Goal: Check status: Check status

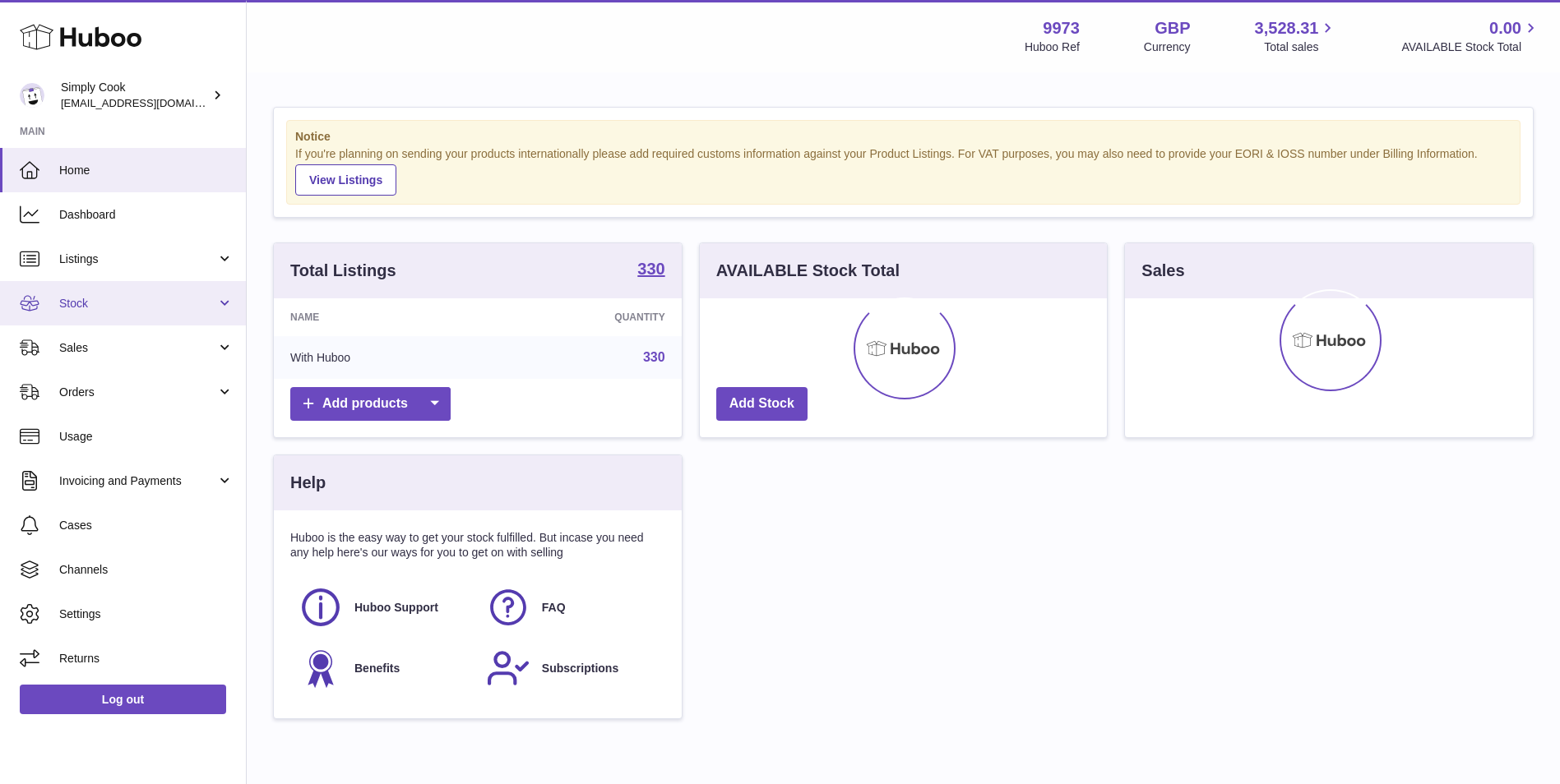
click at [114, 308] on span "Stock" at bounding box center [138, 303] width 157 height 16
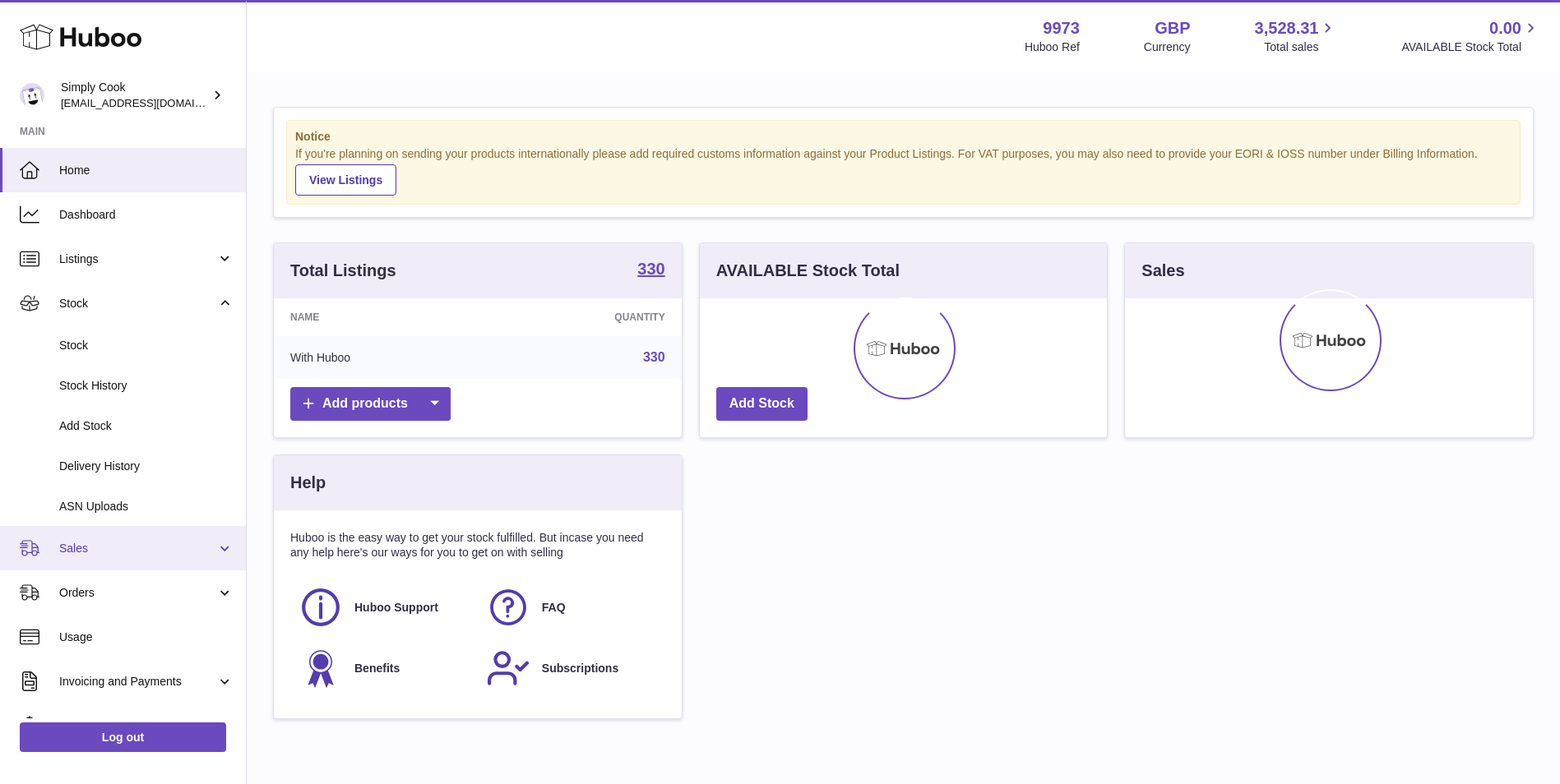
click at [118, 557] on link "Sales" at bounding box center [123, 548] width 246 height 45
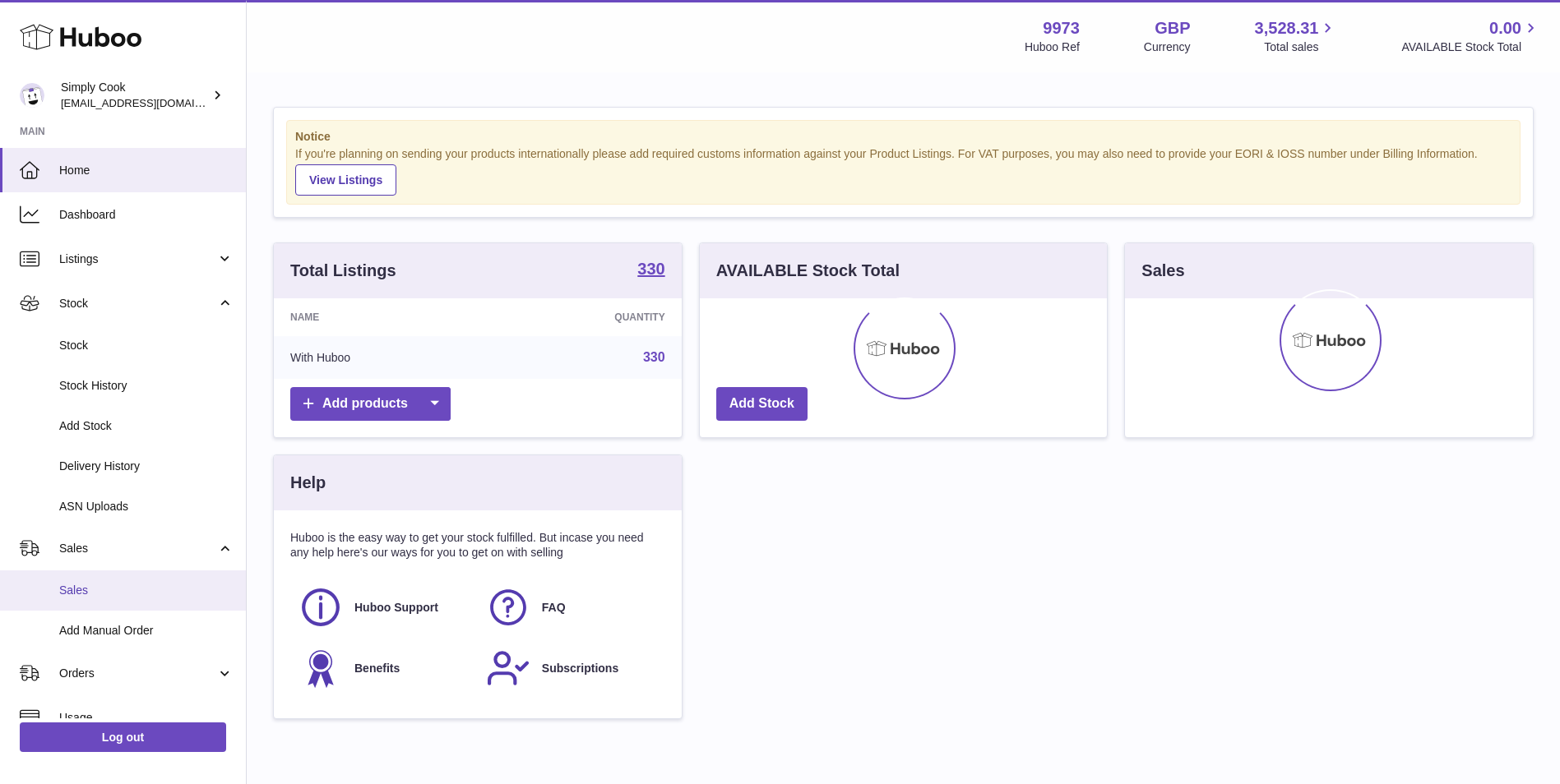
click at [144, 590] on span "Sales" at bounding box center [146, 591] width 175 height 16
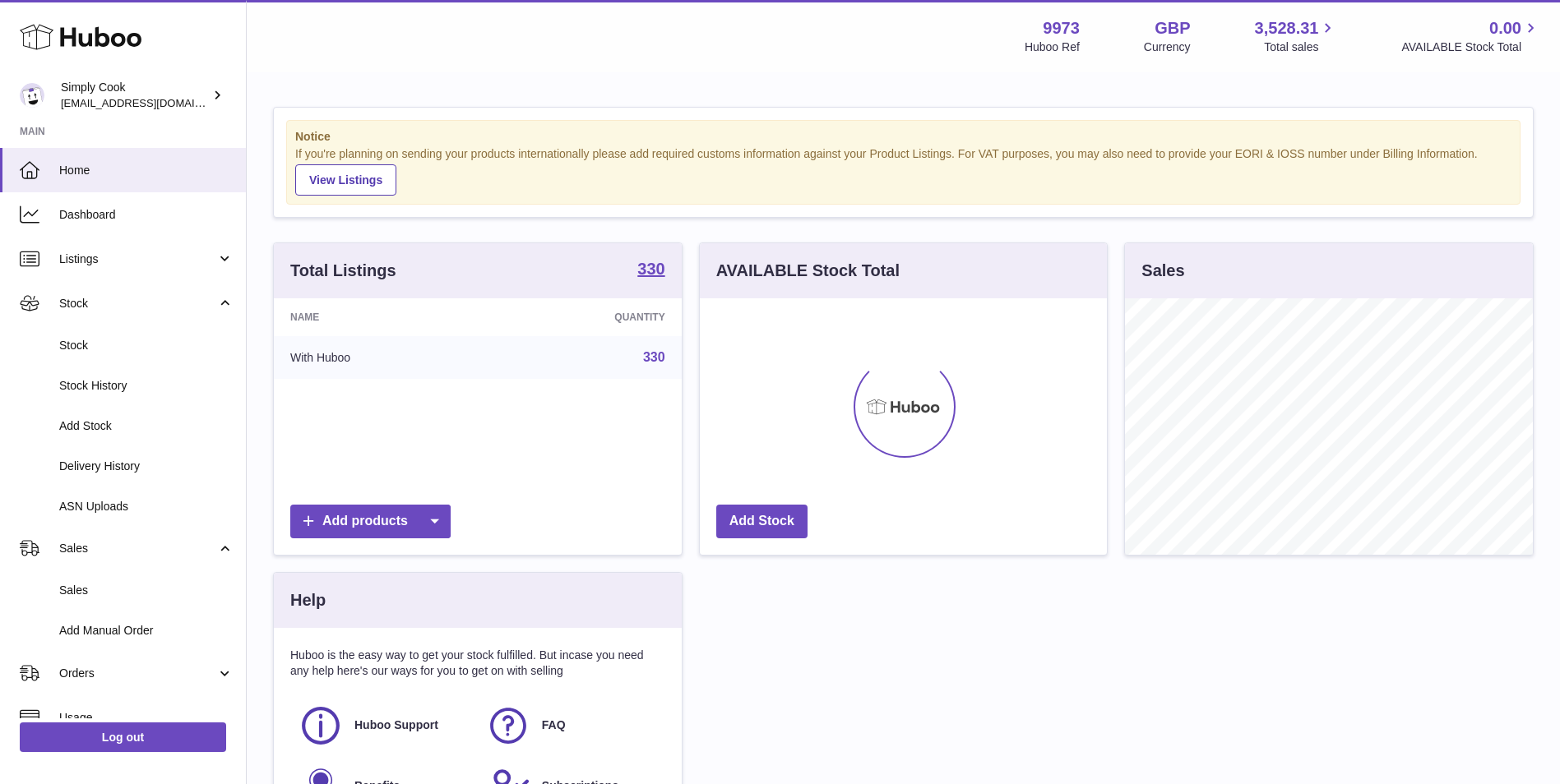
scroll to position [256, 407]
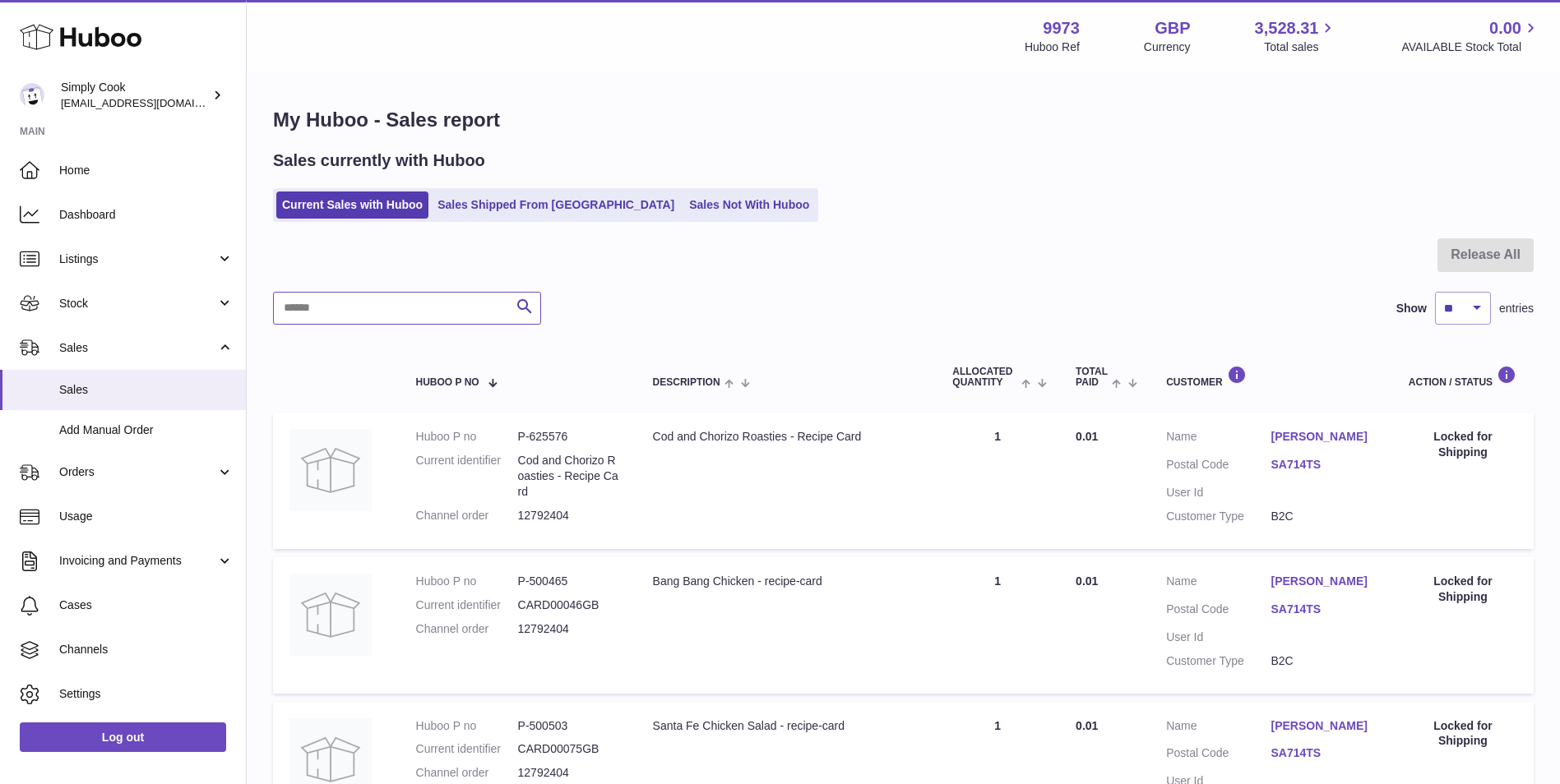
click at [462, 308] on input "text" at bounding box center [407, 308] width 268 height 33
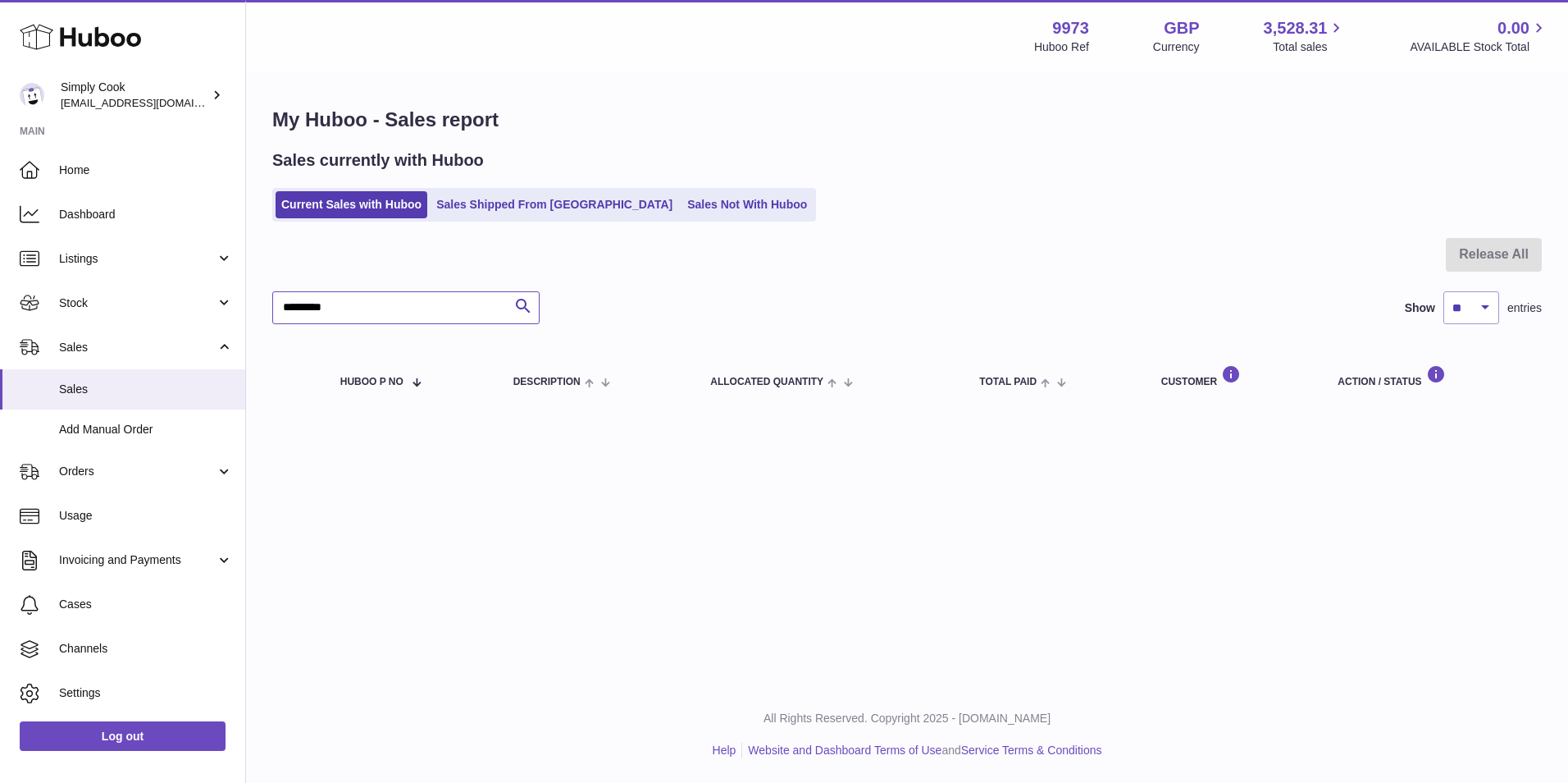
click at [382, 315] on input "*********" at bounding box center [406, 308] width 268 height 33
click at [383, 312] on input "*********" at bounding box center [406, 308] width 268 height 33
type input "*********"
click at [128, 474] on span "Orders" at bounding box center [137, 471] width 157 height 16
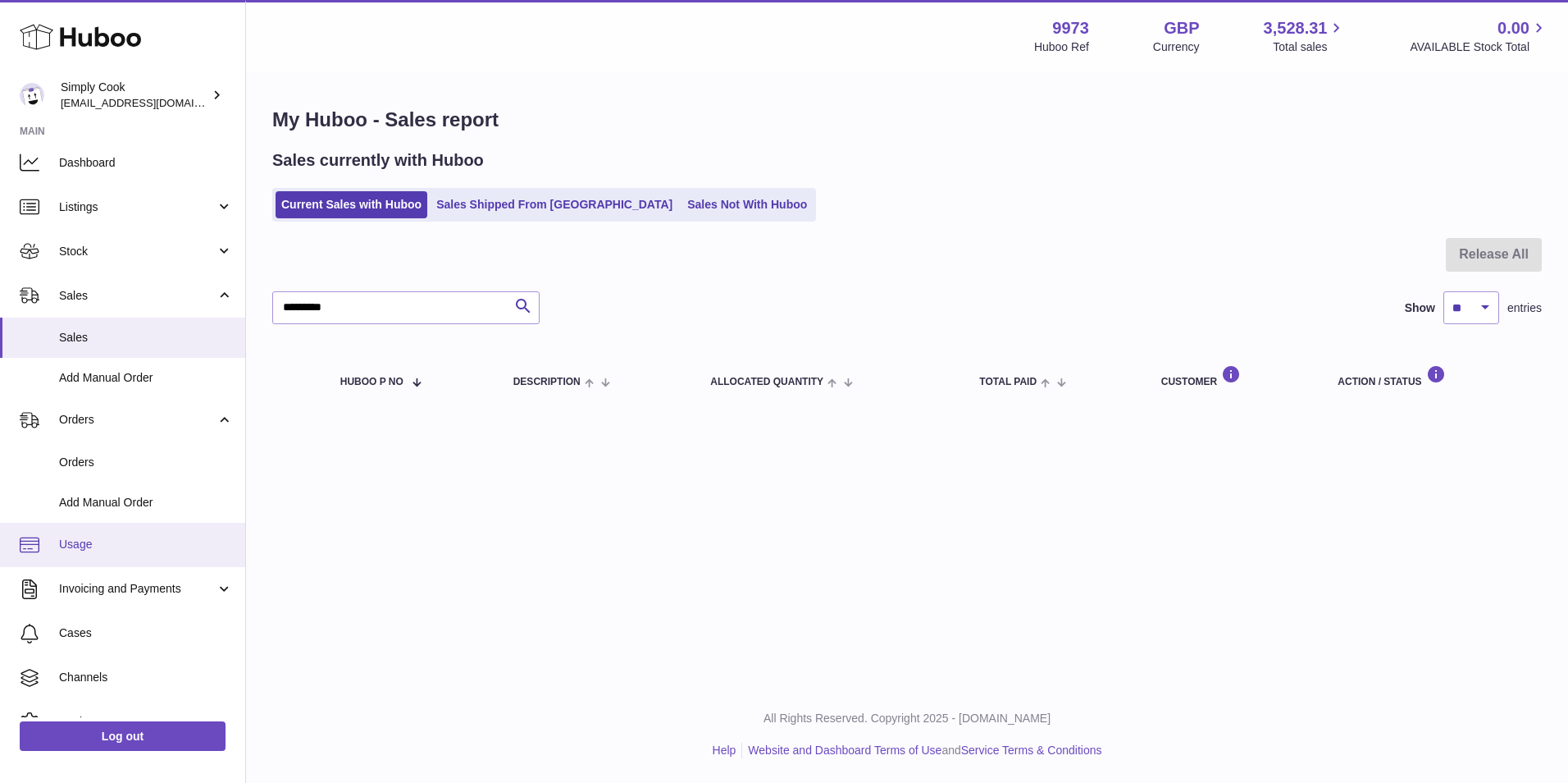
scroll to position [82, 0]
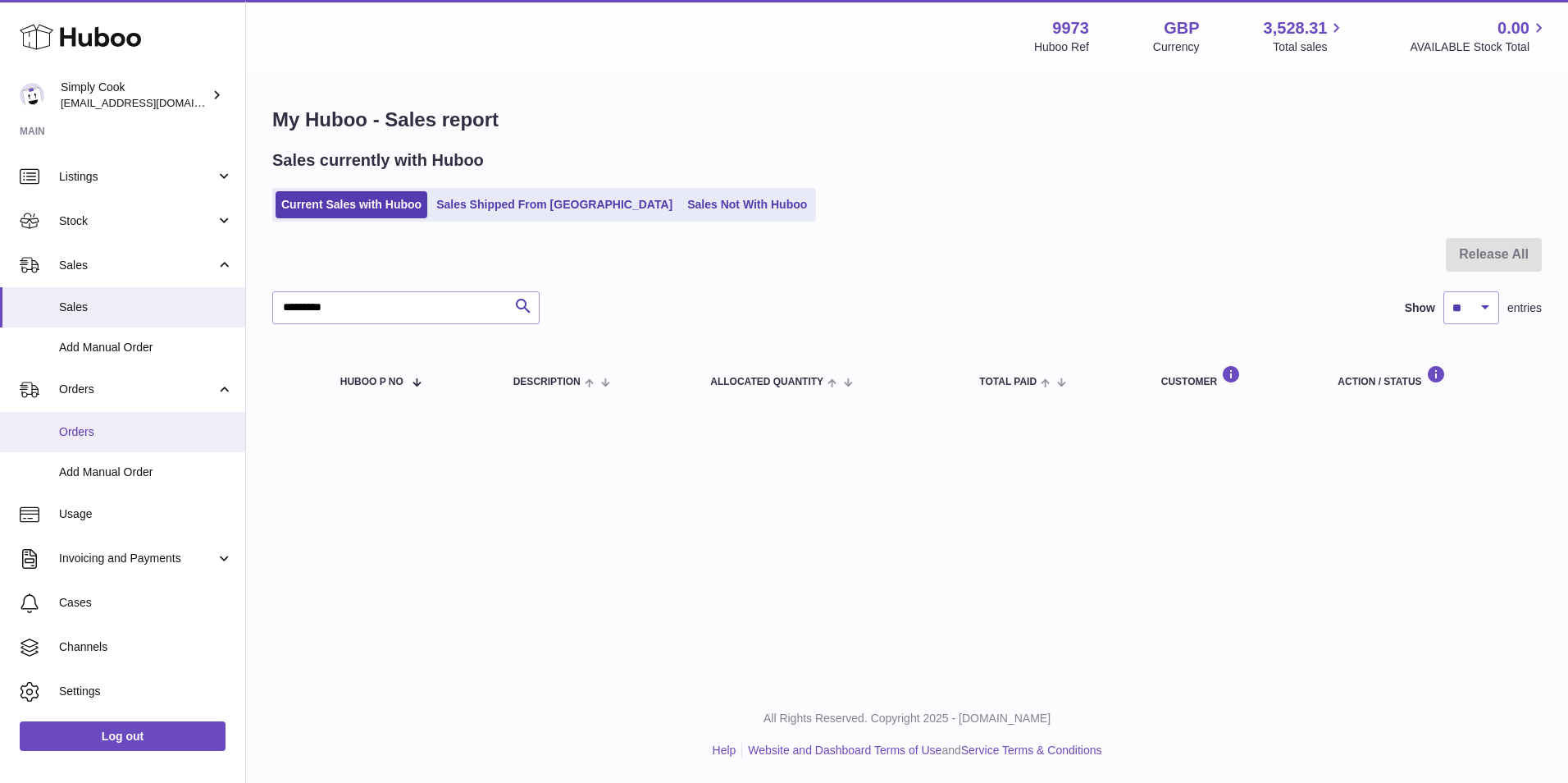
click at [152, 442] on link "Orders" at bounding box center [123, 431] width 245 height 40
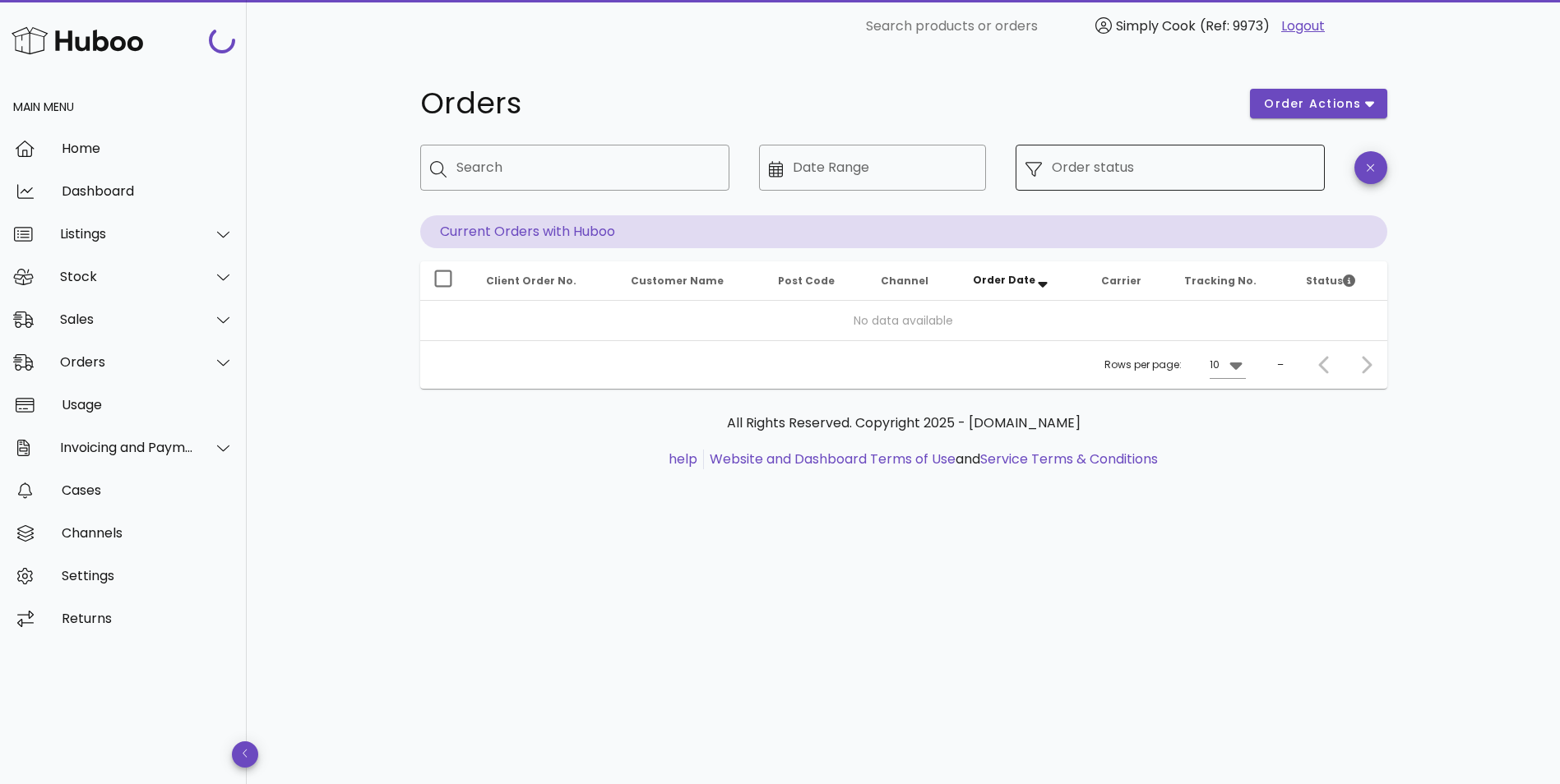
click at [1231, 165] on input "Order status" at bounding box center [1183, 167] width 263 height 26
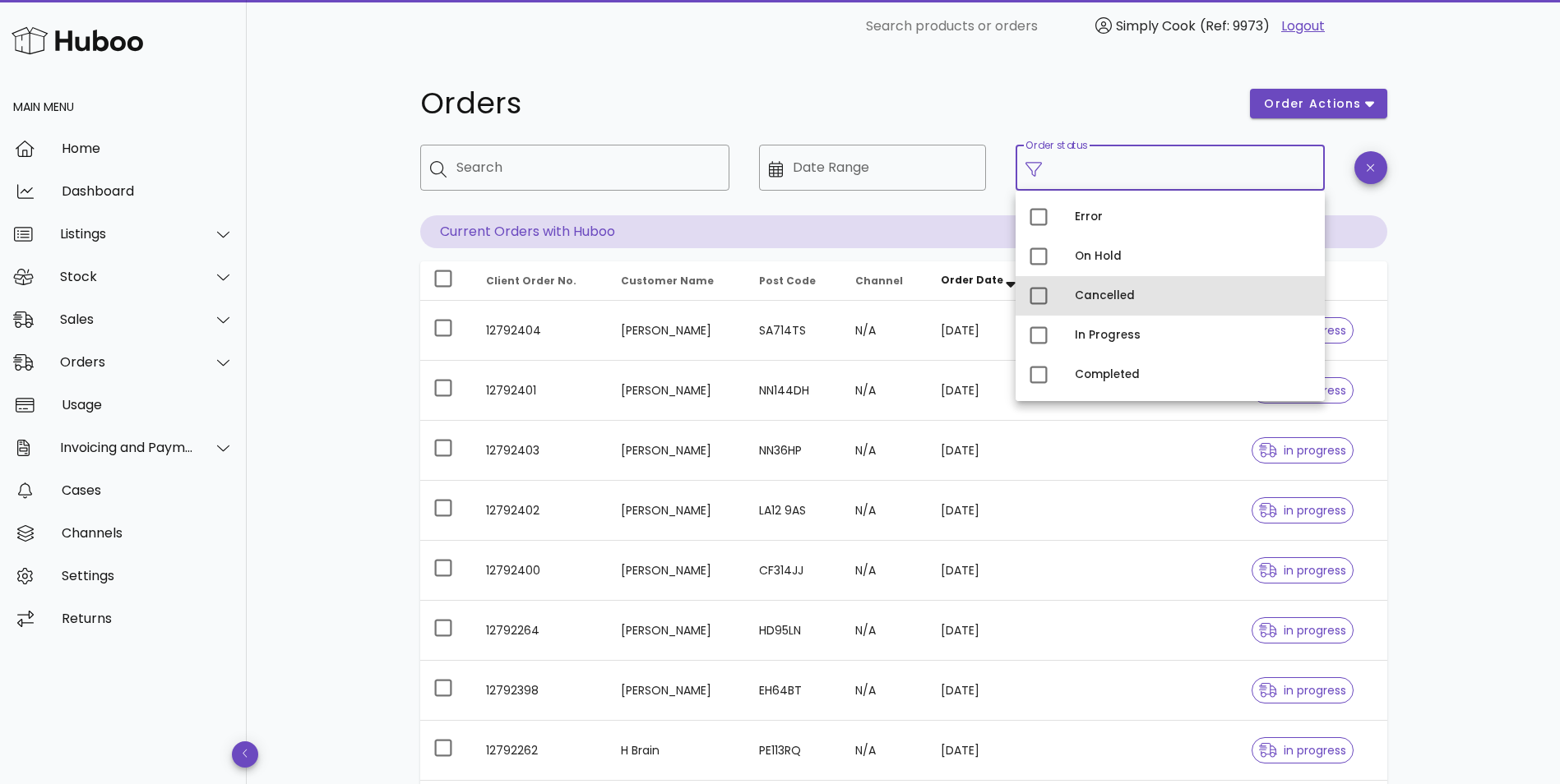
click at [1074, 293] on div "Cancelled" at bounding box center [1170, 295] width 309 height 39
type input "**********"
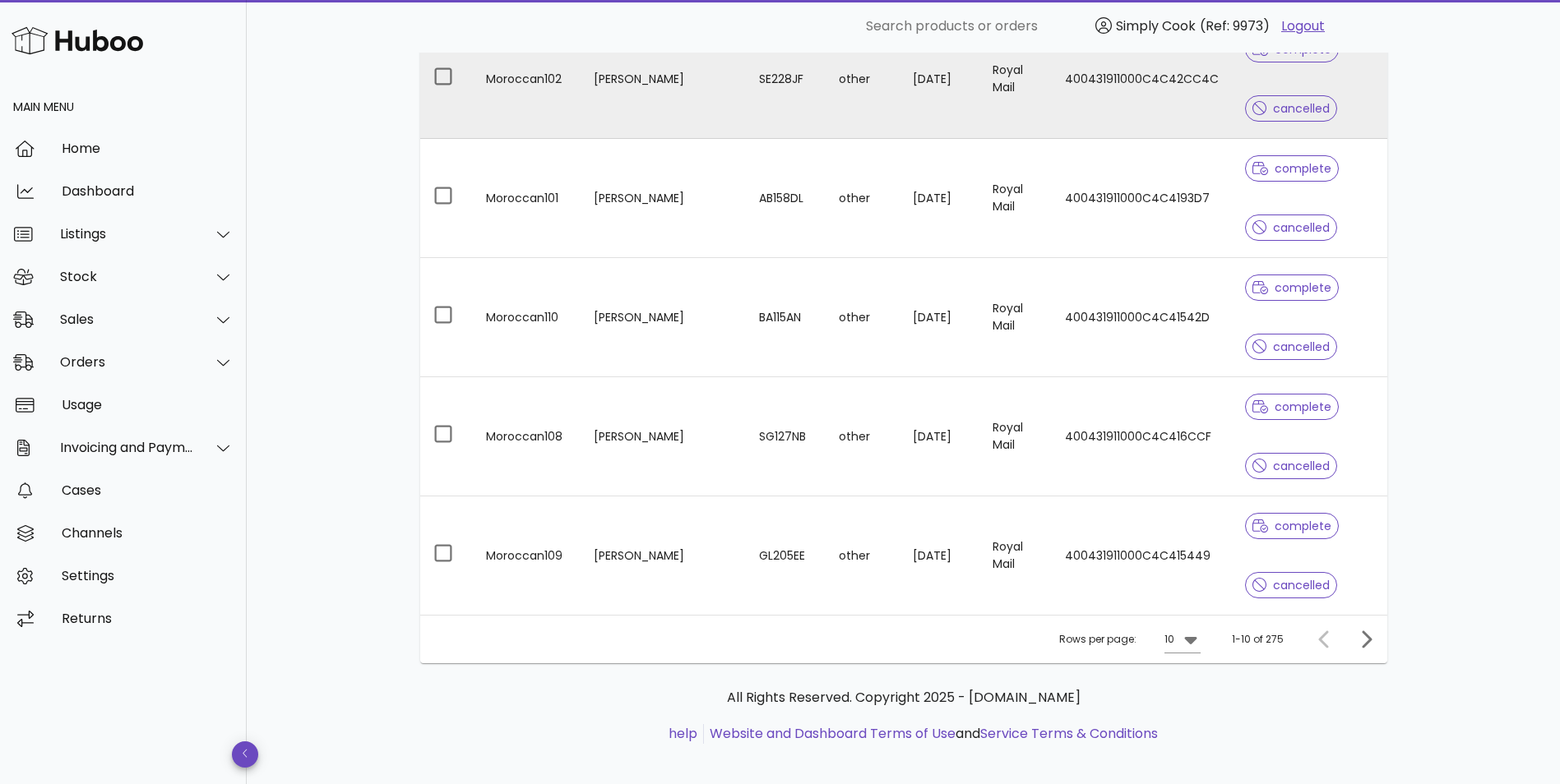
scroll to position [932, 0]
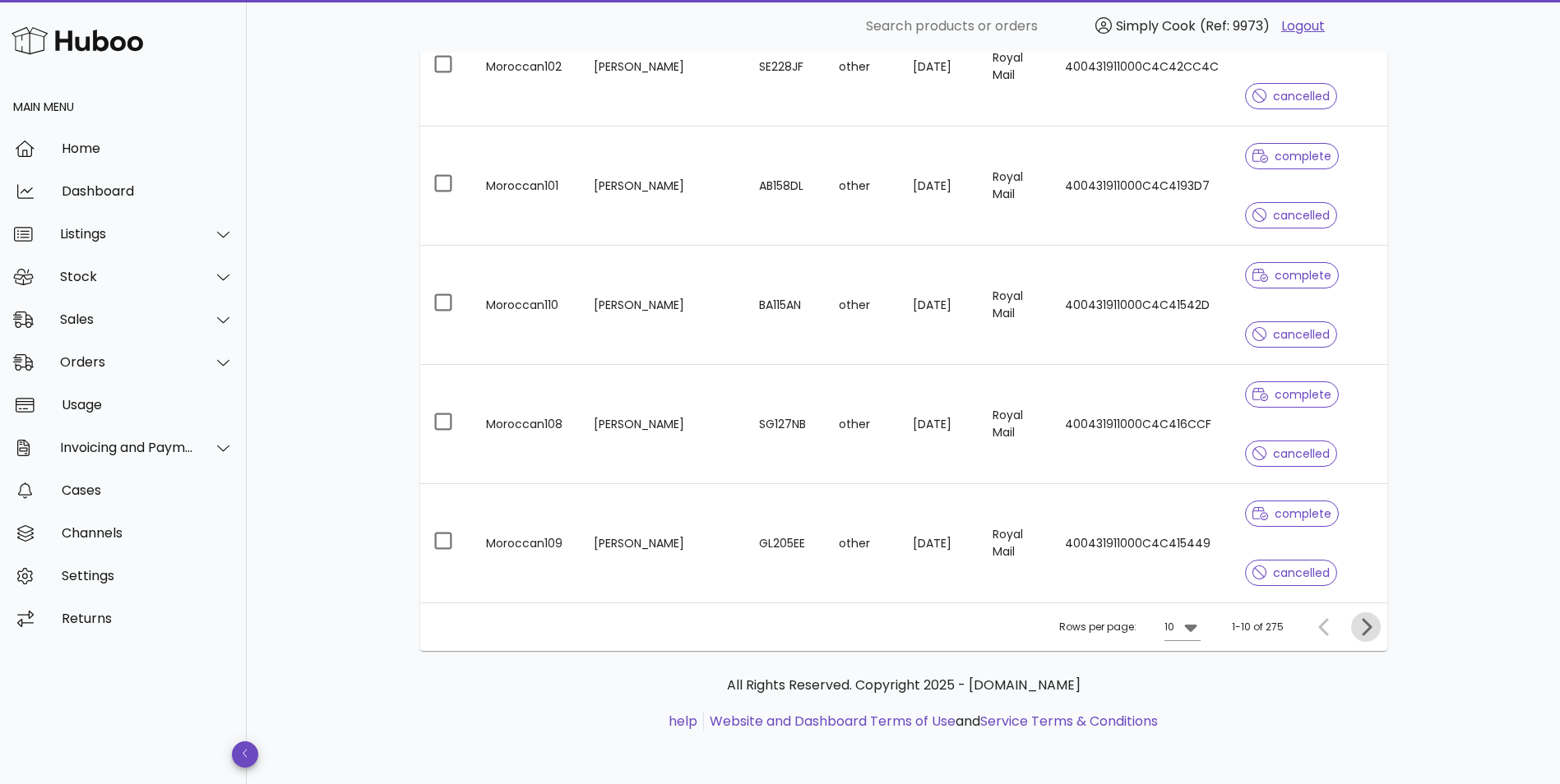
click at [1366, 630] on icon "Next page" at bounding box center [1366, 627] width 20 height 20
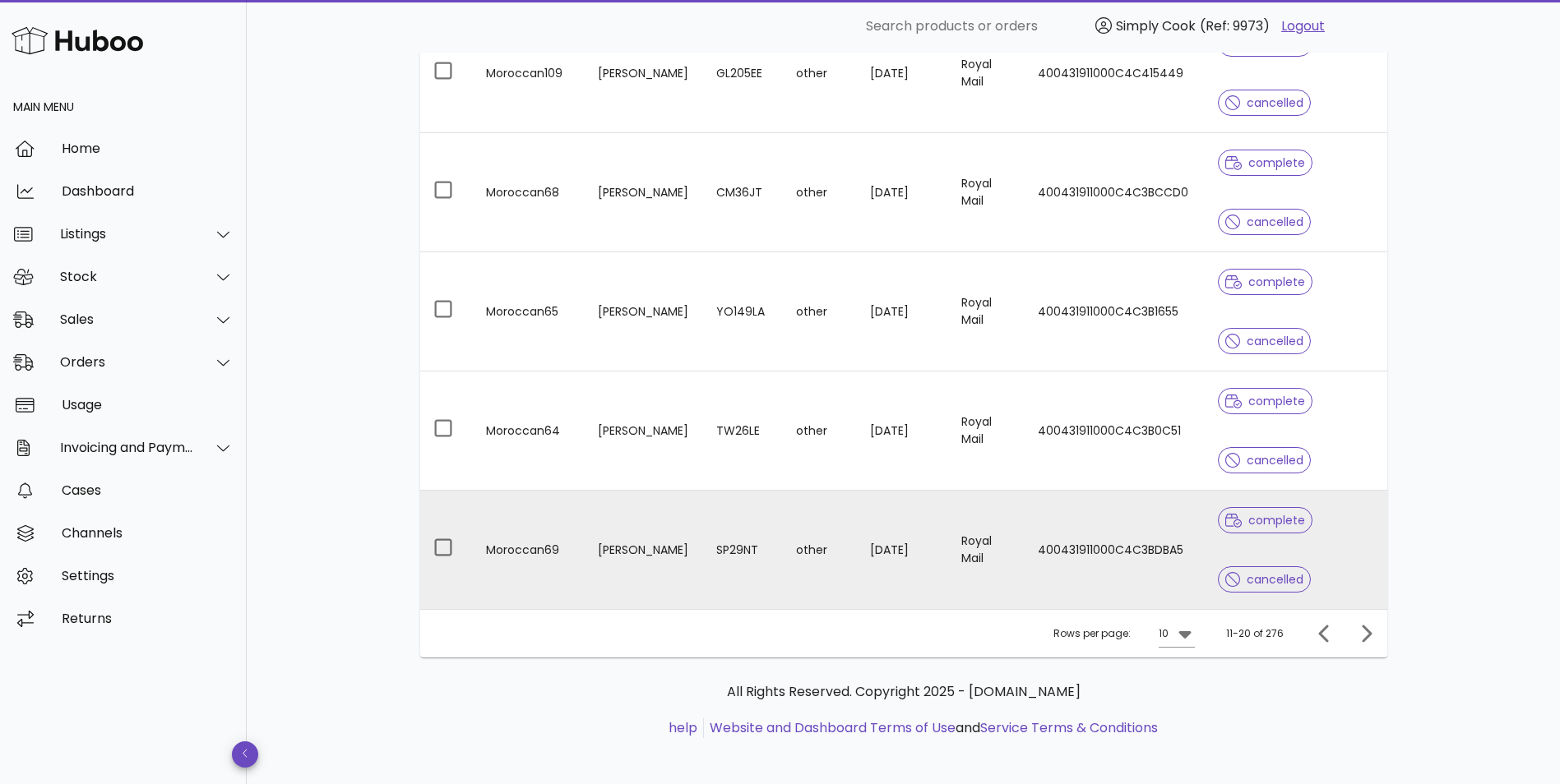
scroll to position [932, 0]
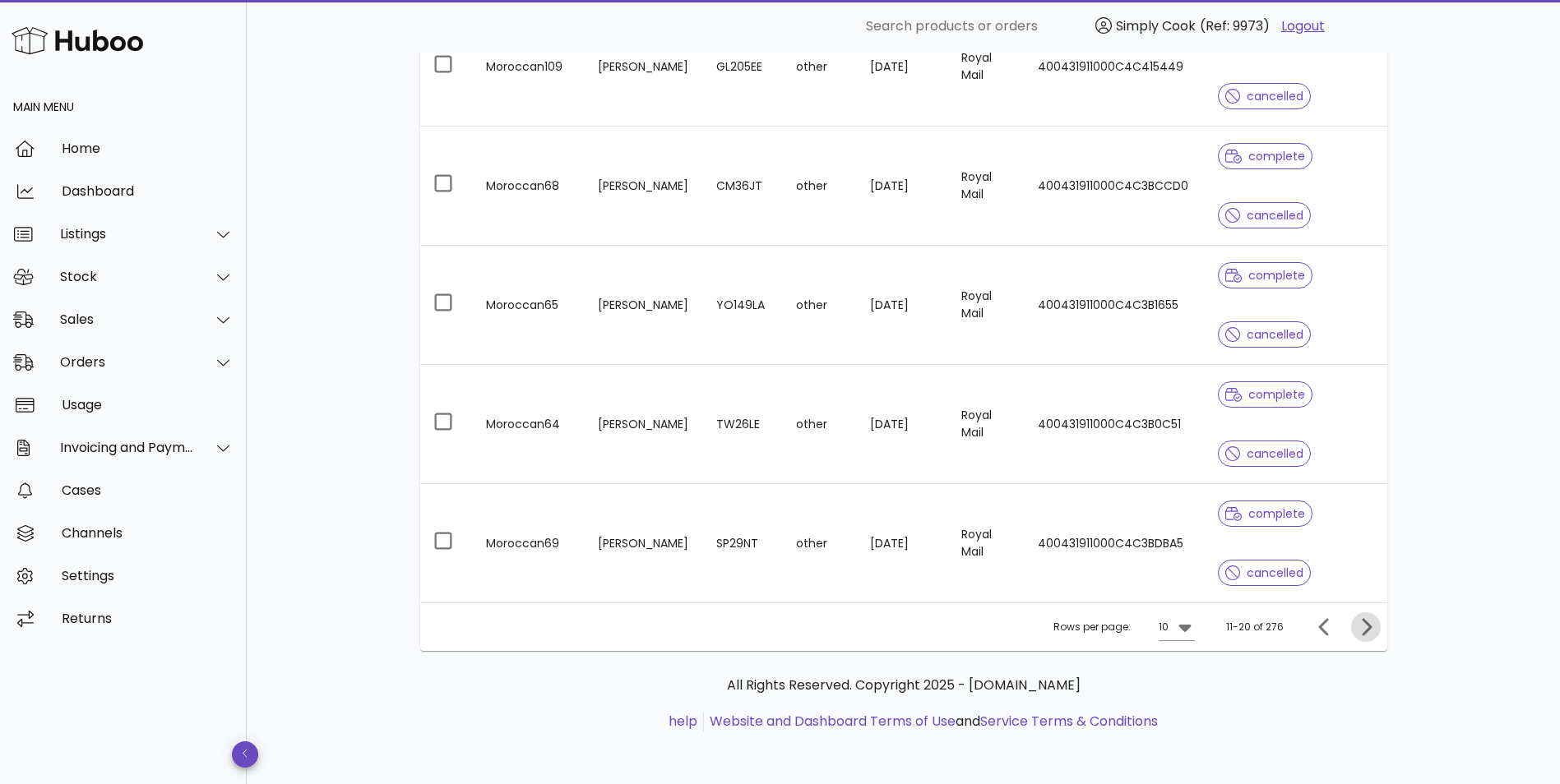
click at [1367, 624] on icon "Next page" at bounding box center [1366, 627] width 20 height 20
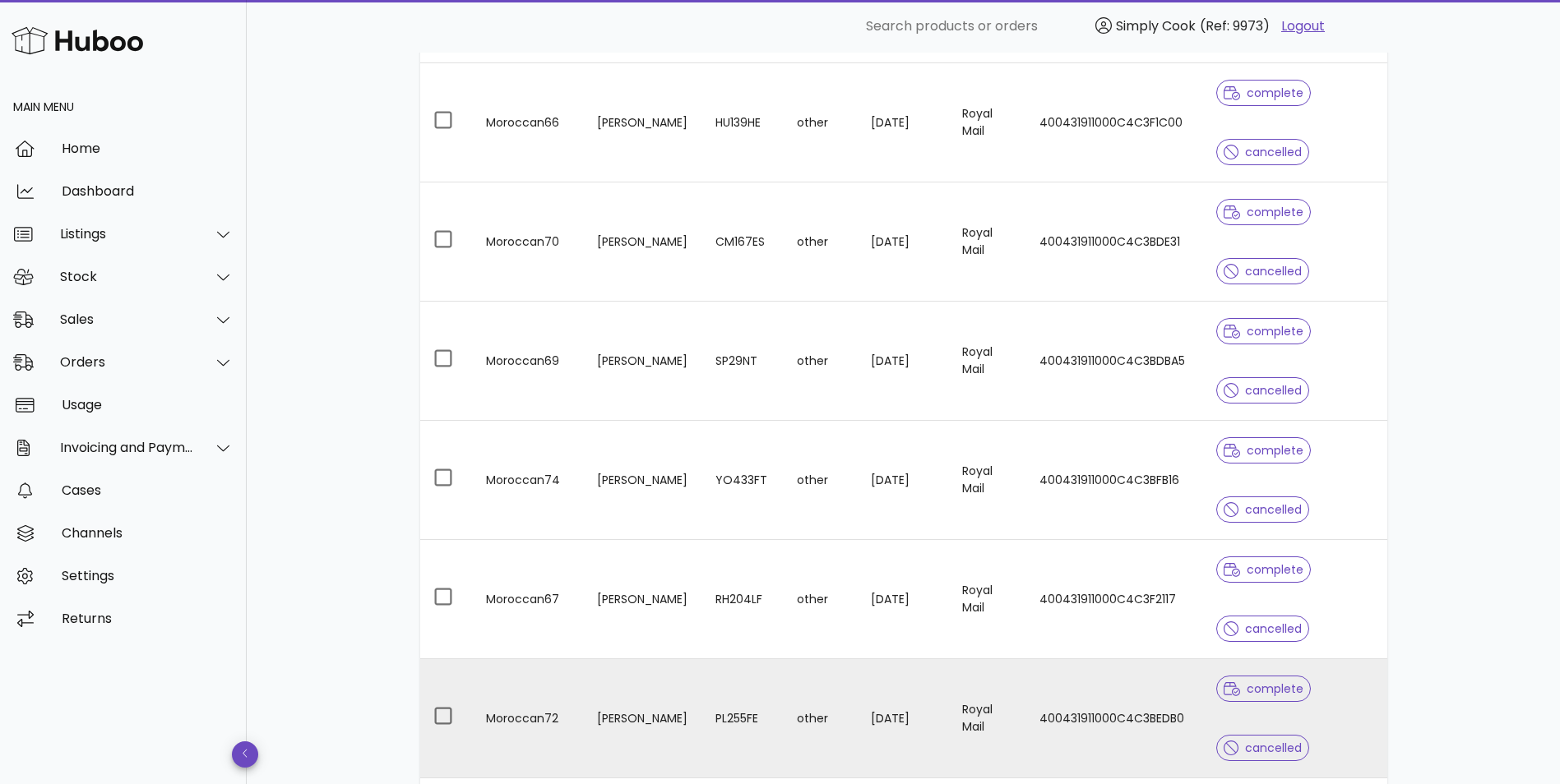
scroll to position [932, 0]
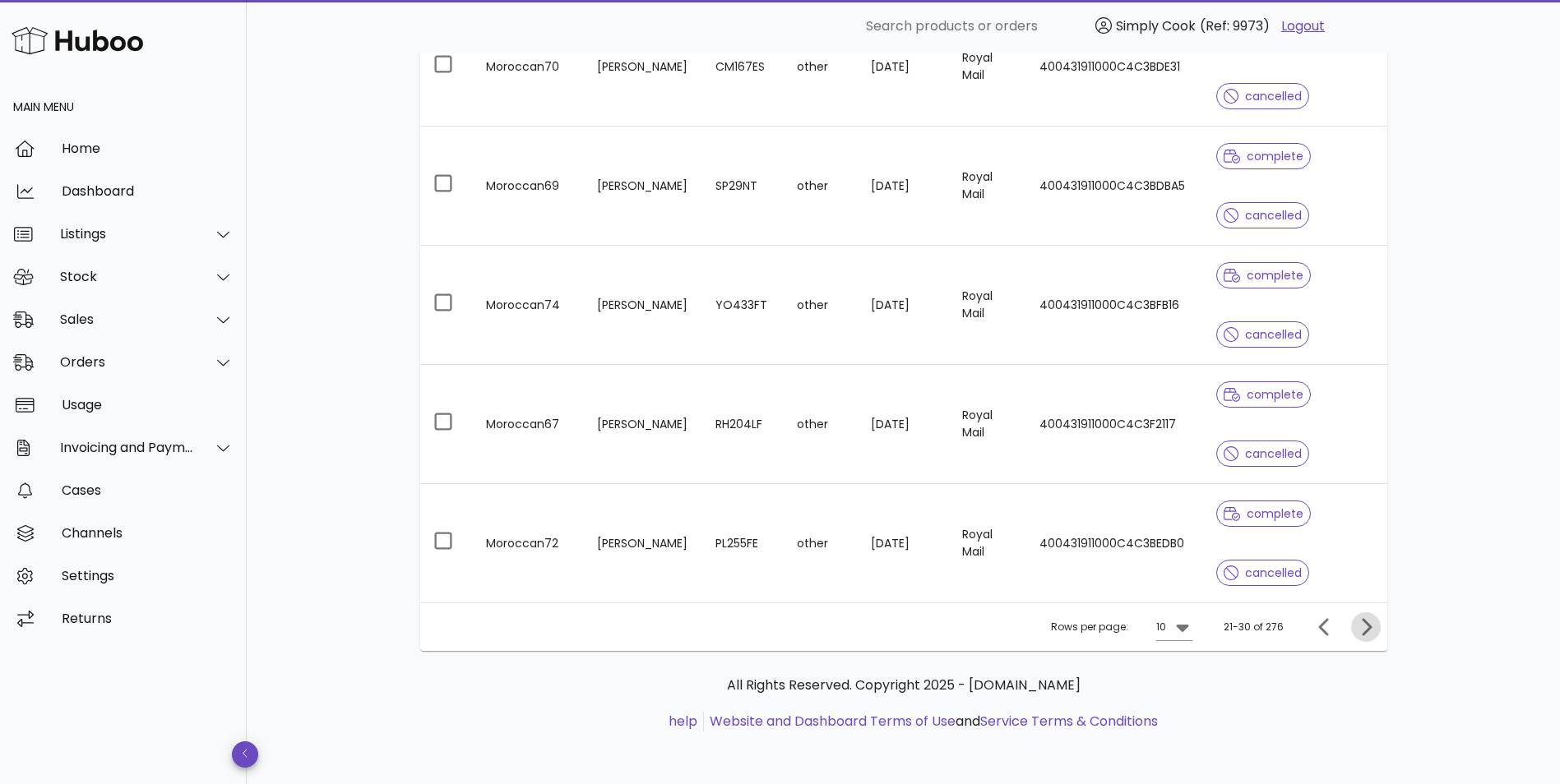
click at [1373, 622] on icon "Next page" at bounding box center [1366, 627] width 20 height 20
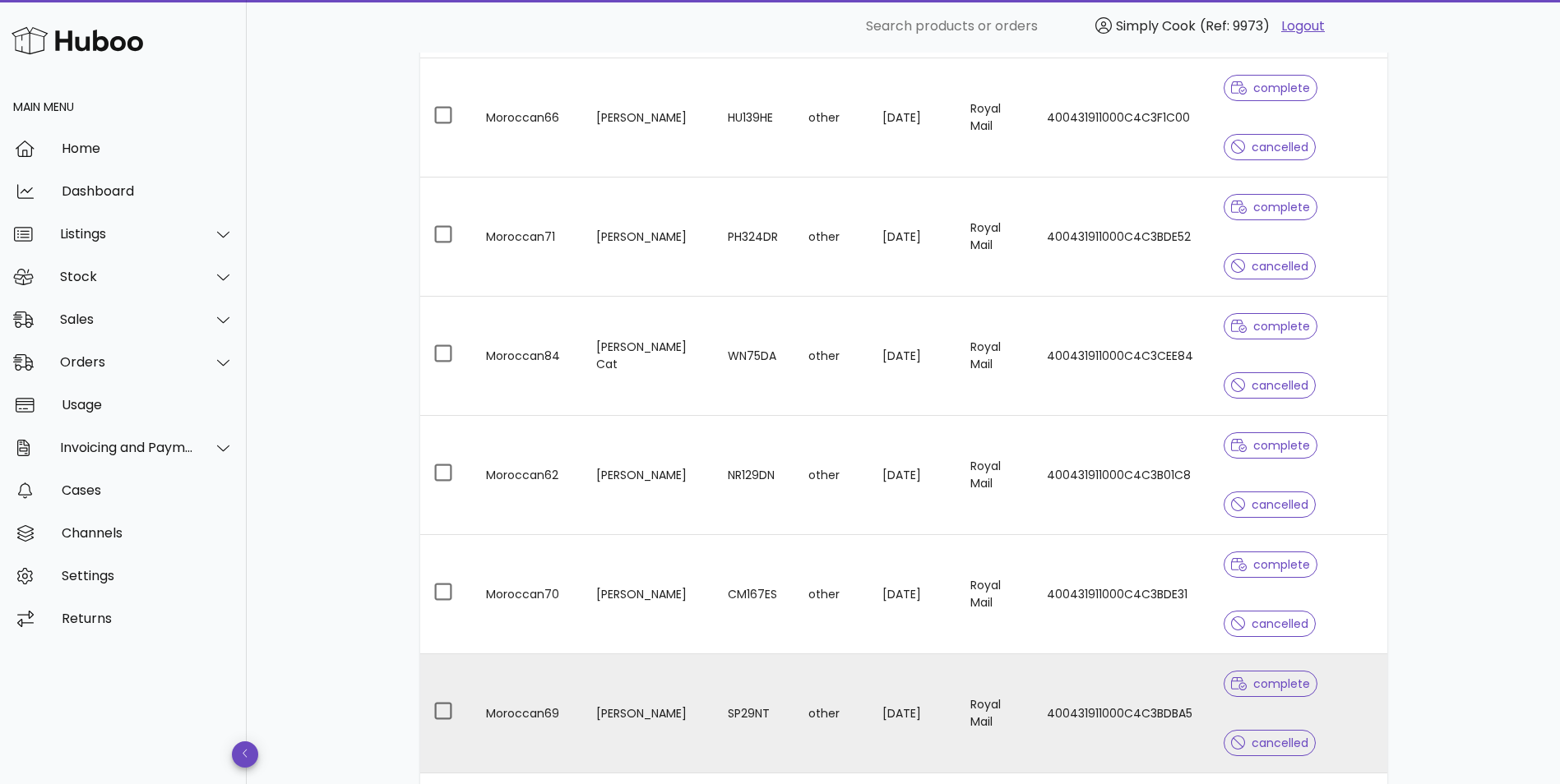
scroll to position [932, 0]
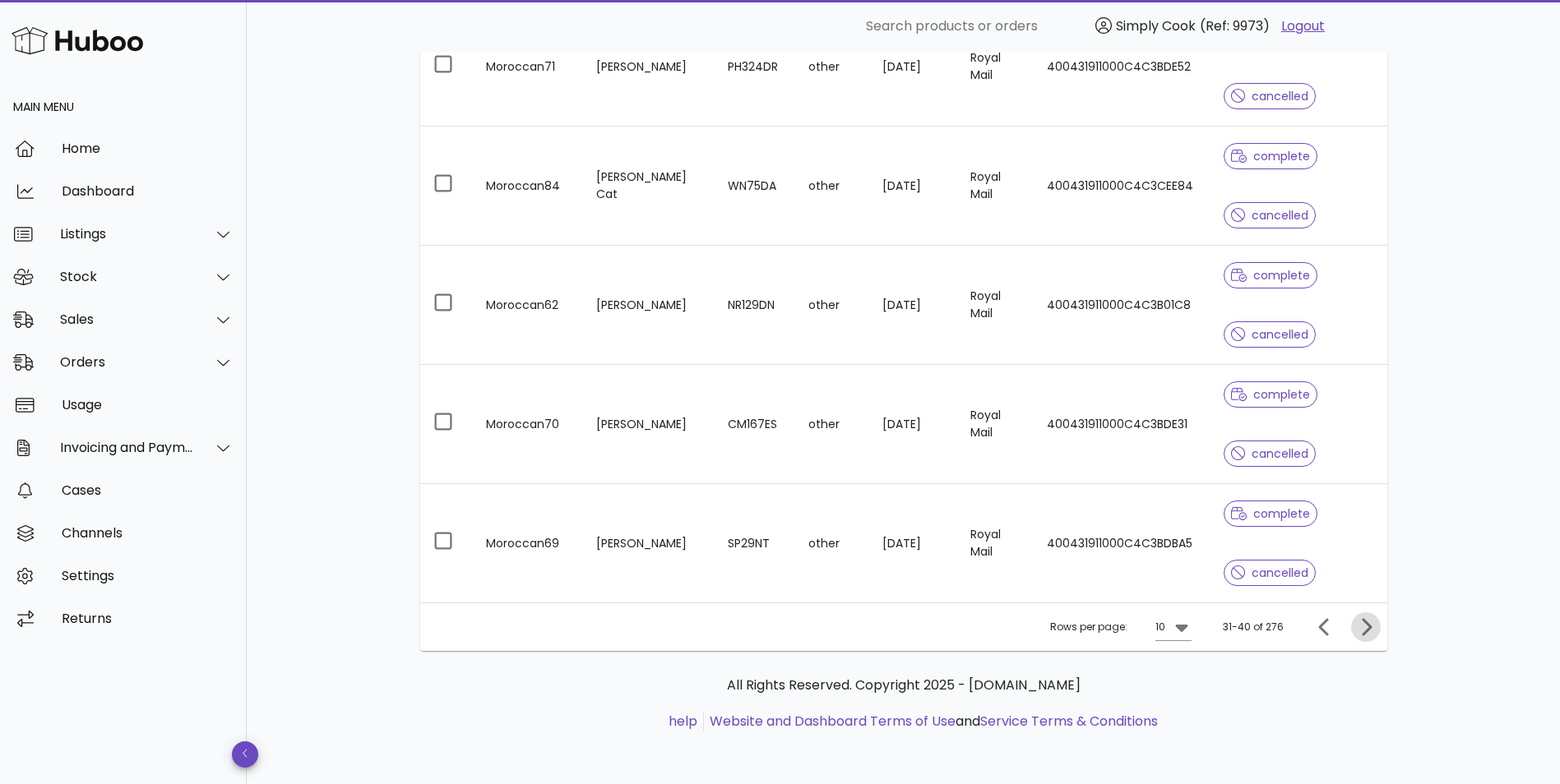
click at [1362, 628] on icon "Next page" at bounding box center [1366, 627] width 20 height 20
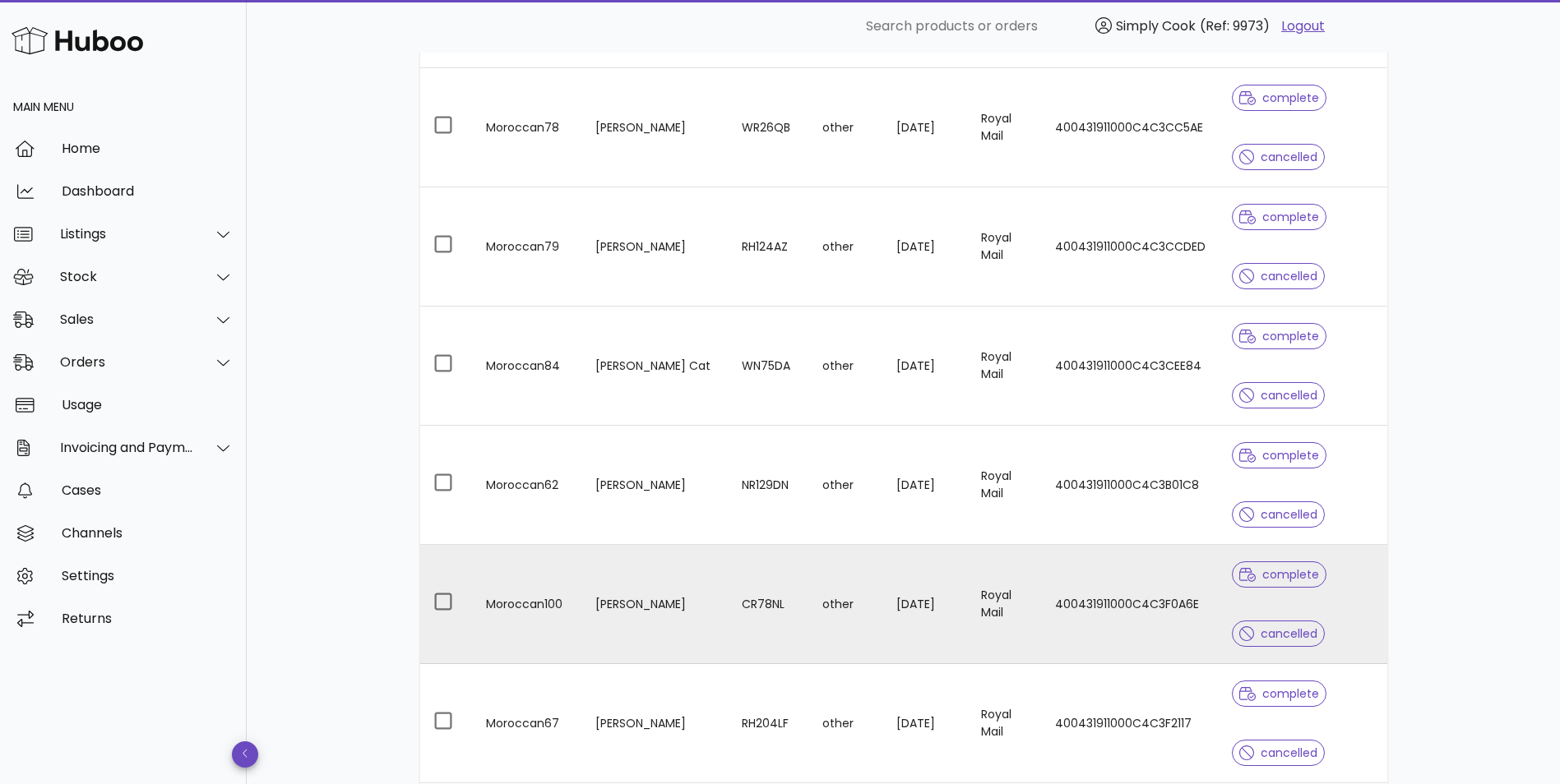
scroll to position [932, 0]
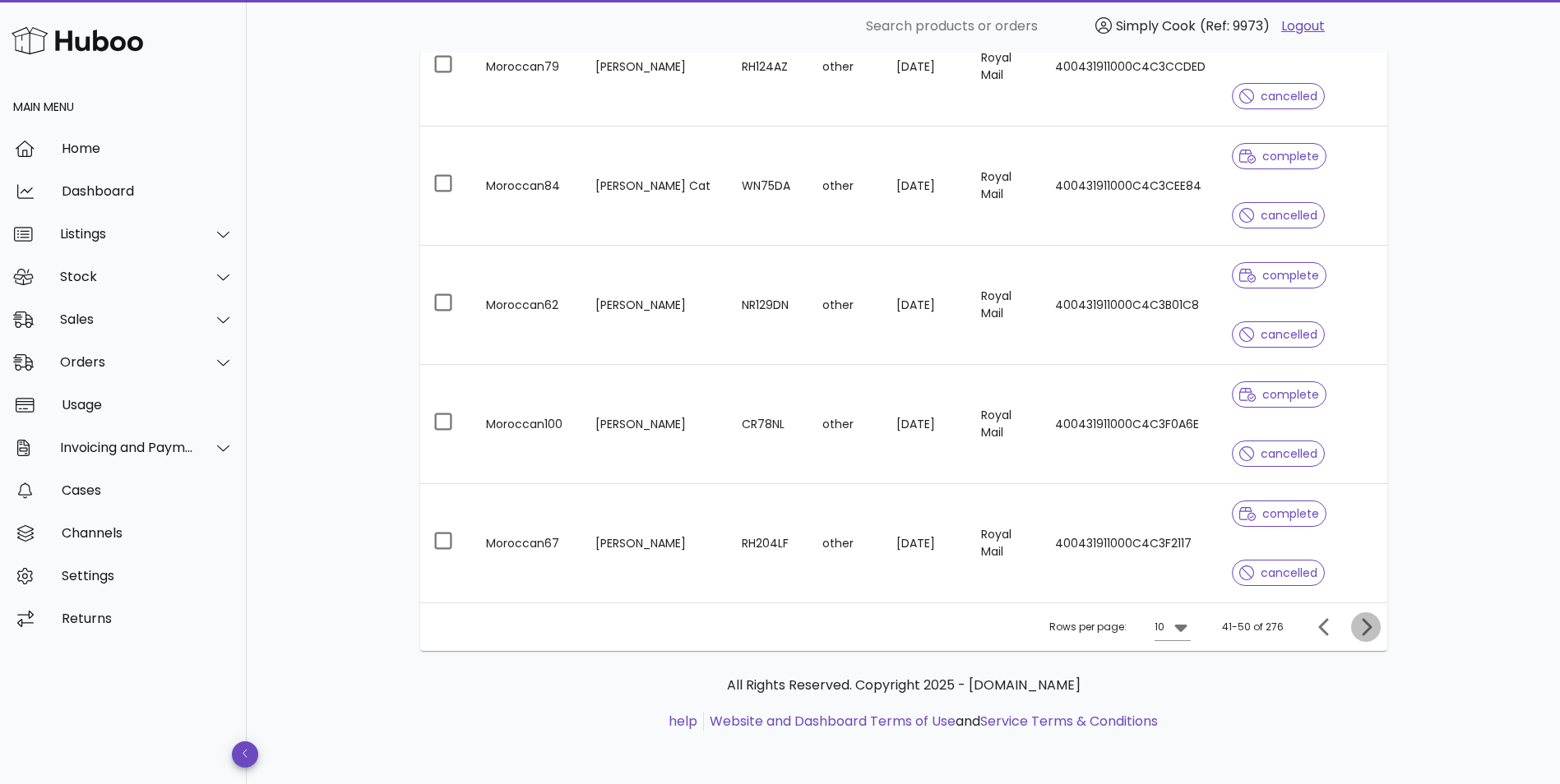
click at [1370, 626] on icon "Next page" at bounding box center [1367, 627] width 10 height 18
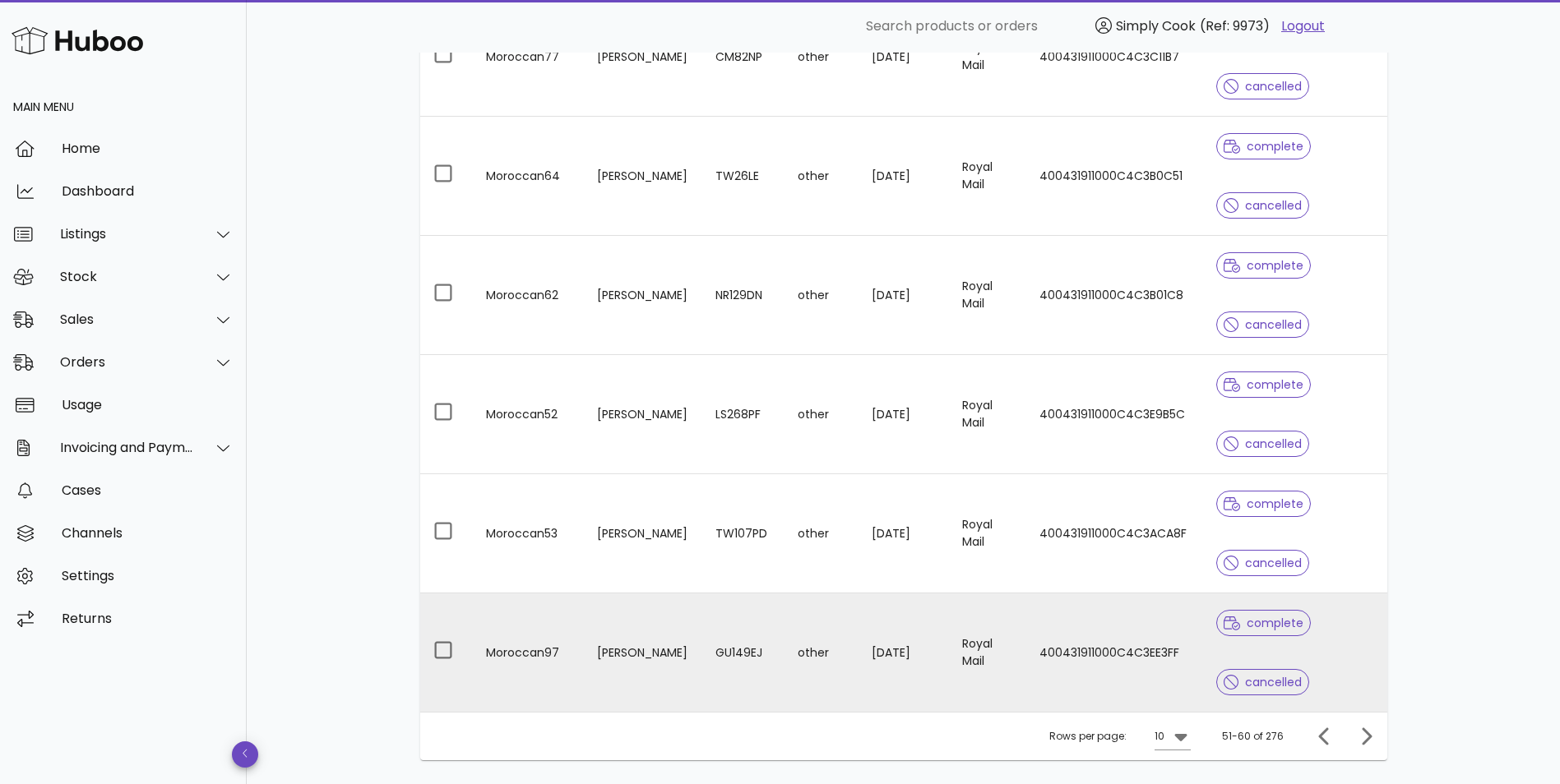
scroll to position [932, 0]
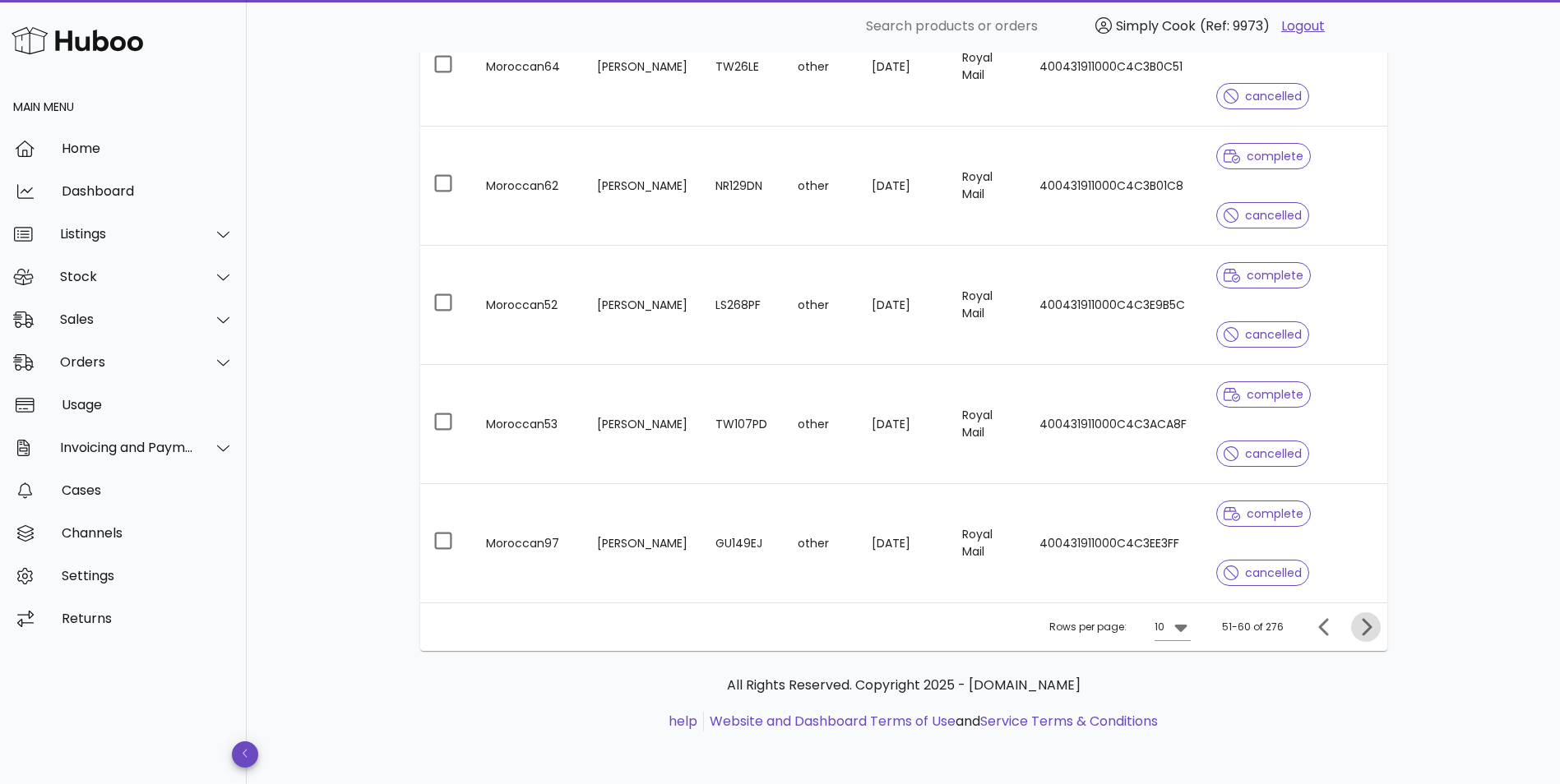
click at [1366, 625] on icon "Next page" at bounding box center [1366, 627] width 20 height 20
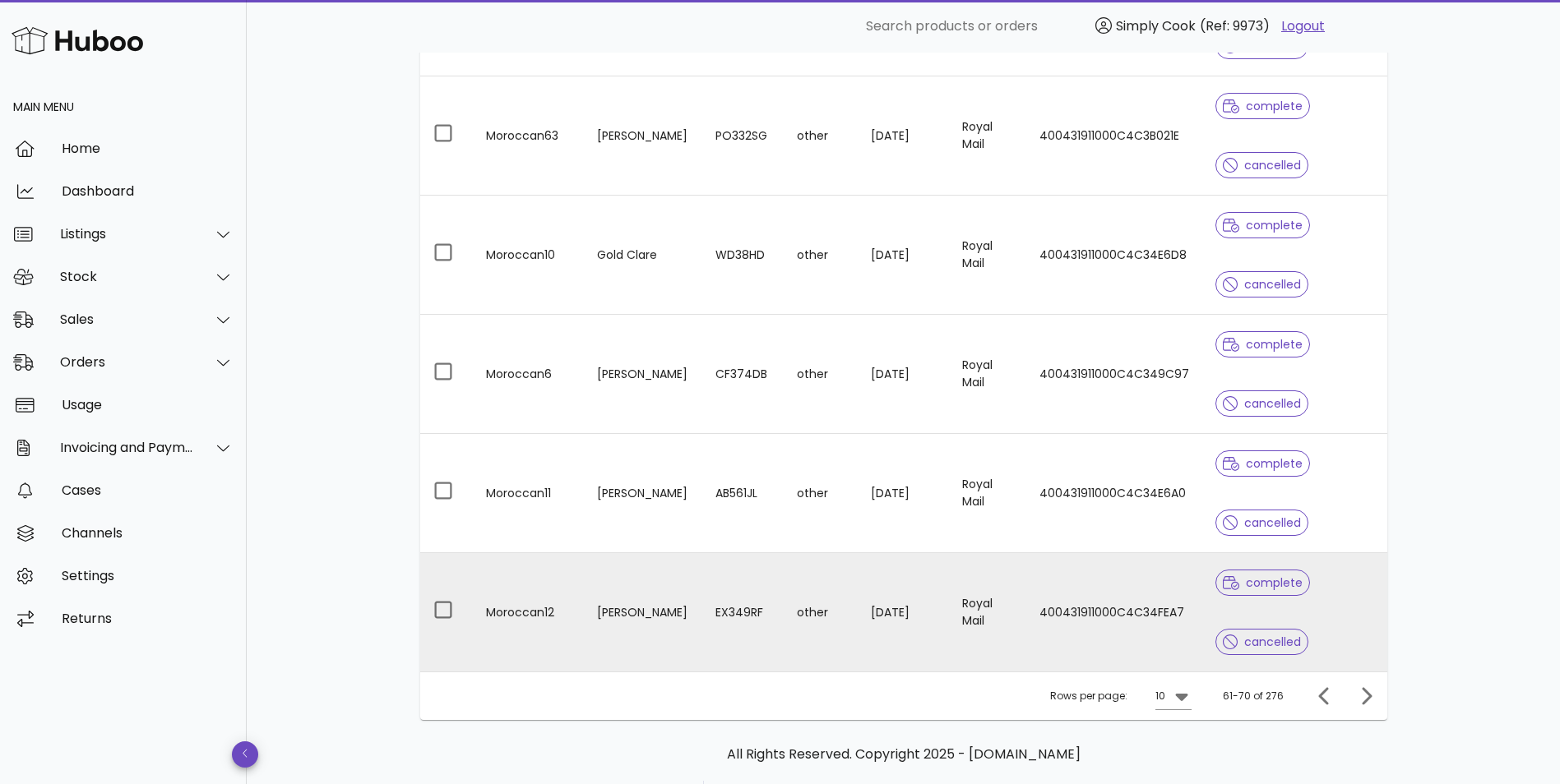
scroll to position [932, 0]
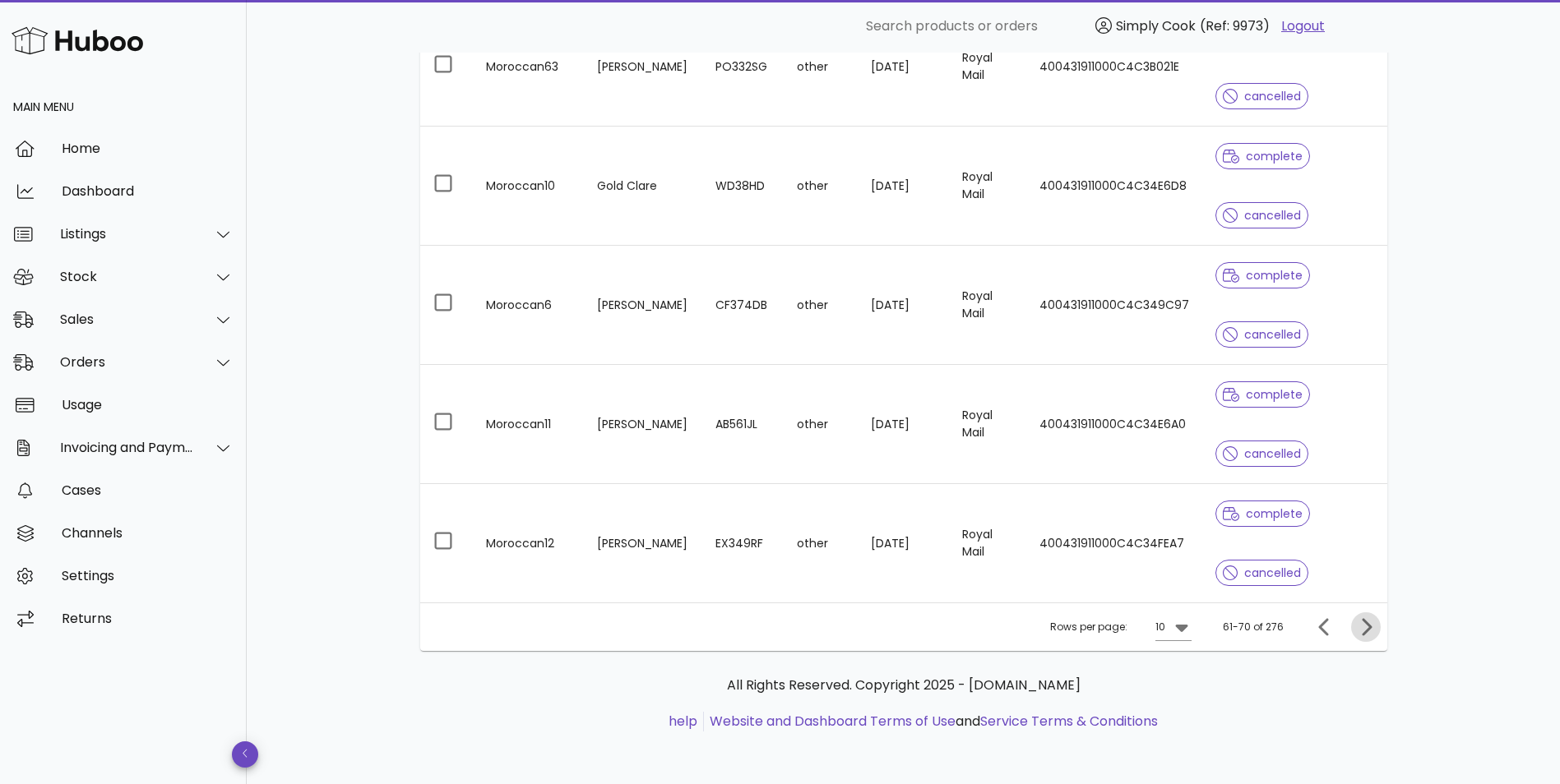
click at [1362, 619] on icon "Next page" at bounding box center [1367, 627] width 10 height 18
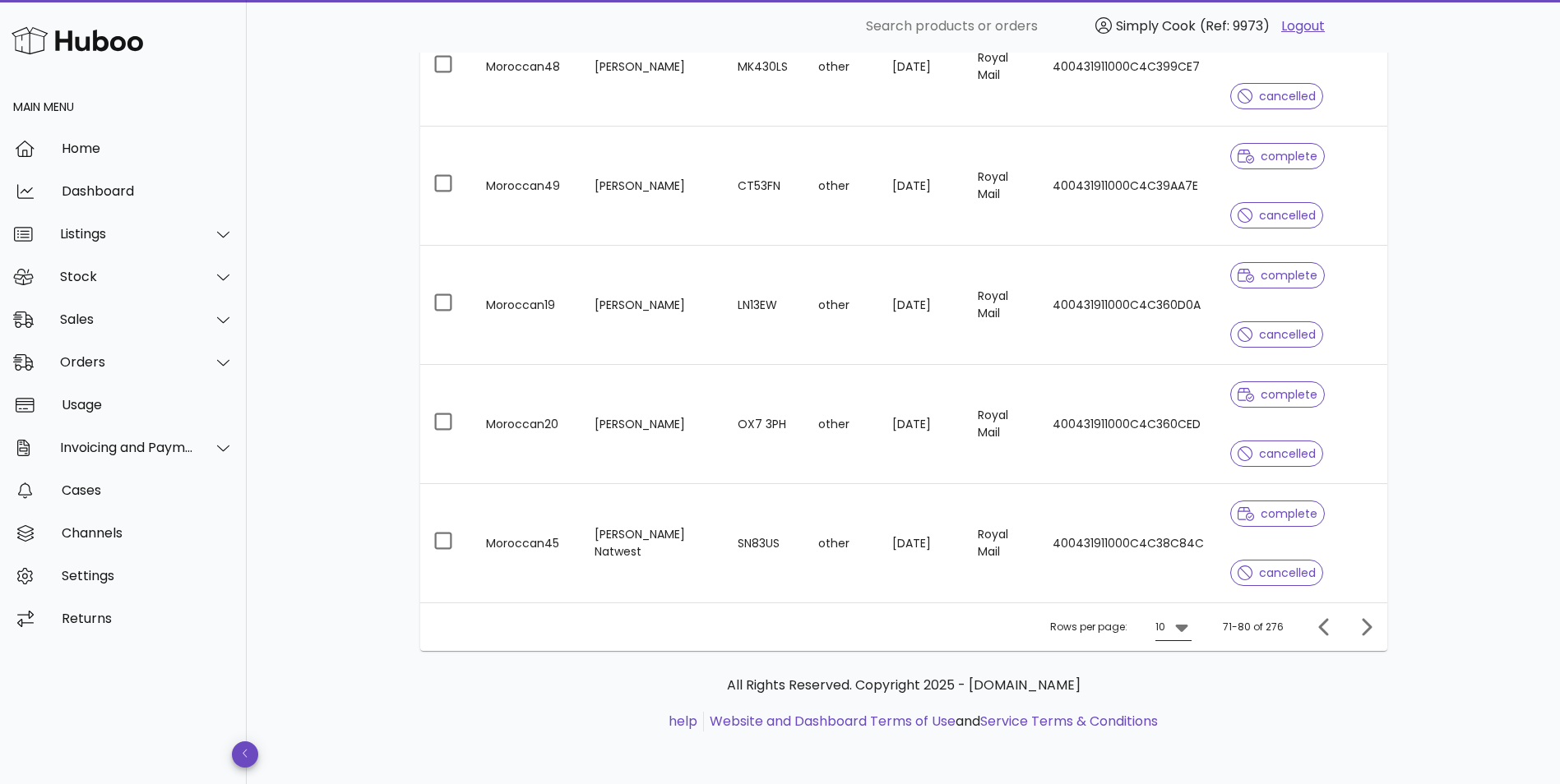
click at [1174, 629] on icon at bounding box center [1181, 627] width 20 height 20
click at [1177, 711] on div "50" at bounding box center [1179, 719] width 17 height 16
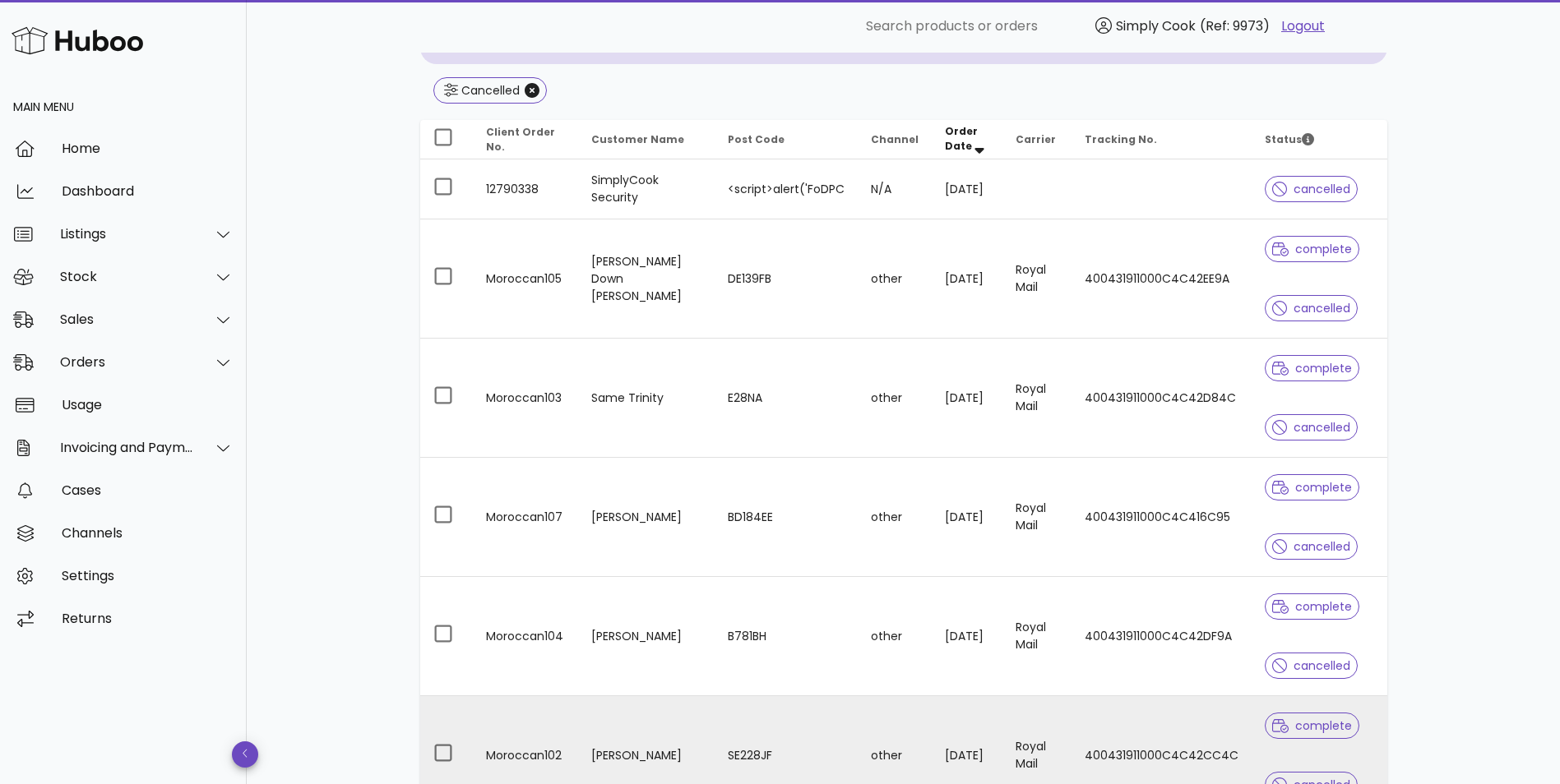
scroll to position [51, 0]
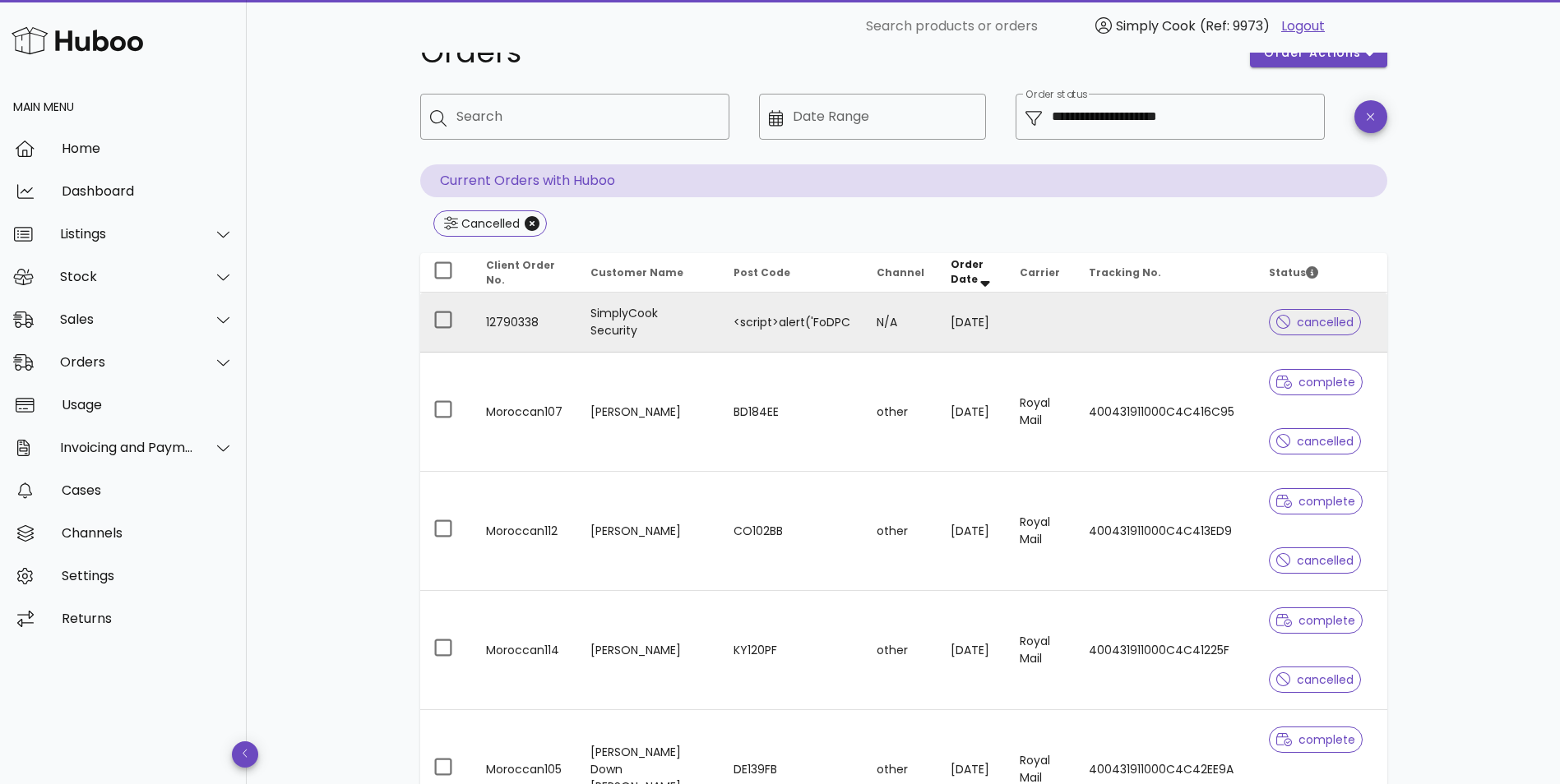
click at [662, 326] on td "SimplyCook Security" at bounding box center [649, 323] width 143 height 60
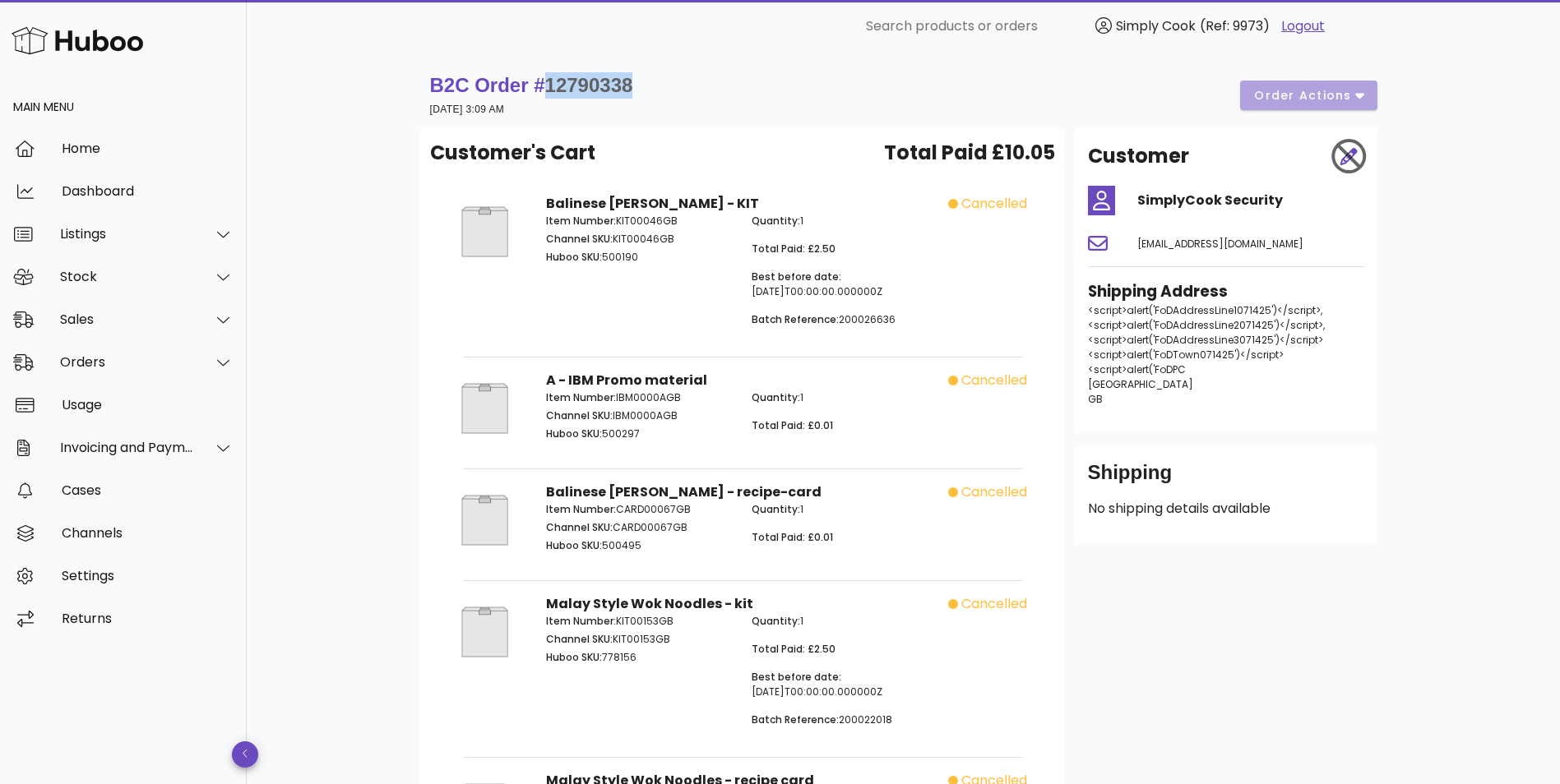
drag, startPoint x: 653, startPoint y: 87, endPoint x: 542, endPoint y: 92, distance: 111.1
click at [542, 92] on div "B2C Order # 12790338 07 October 2025 at 3:09 AM order actions" at bounding box center [903, 95] width 947 height 46
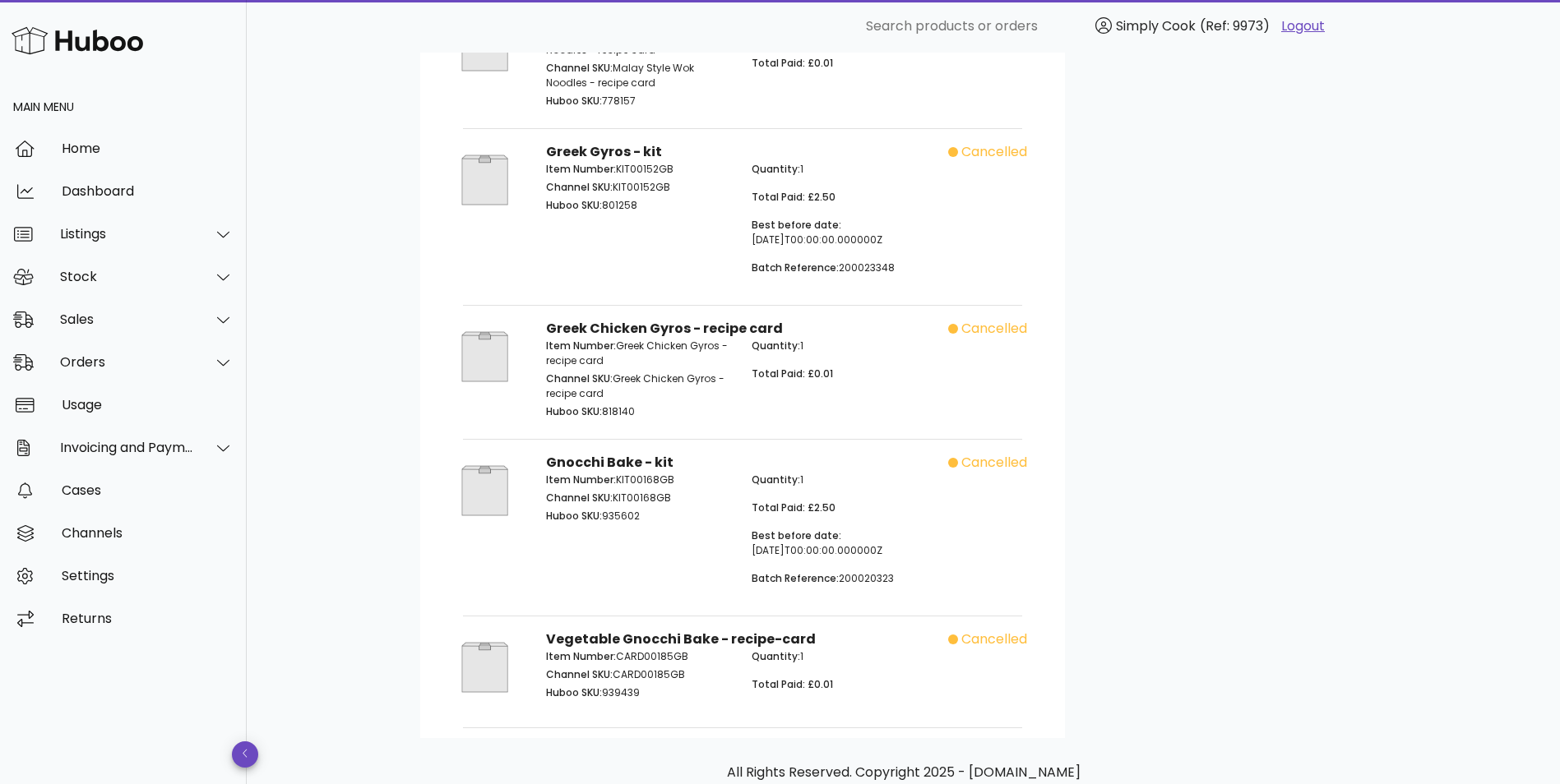
scroll to position [575, 0]
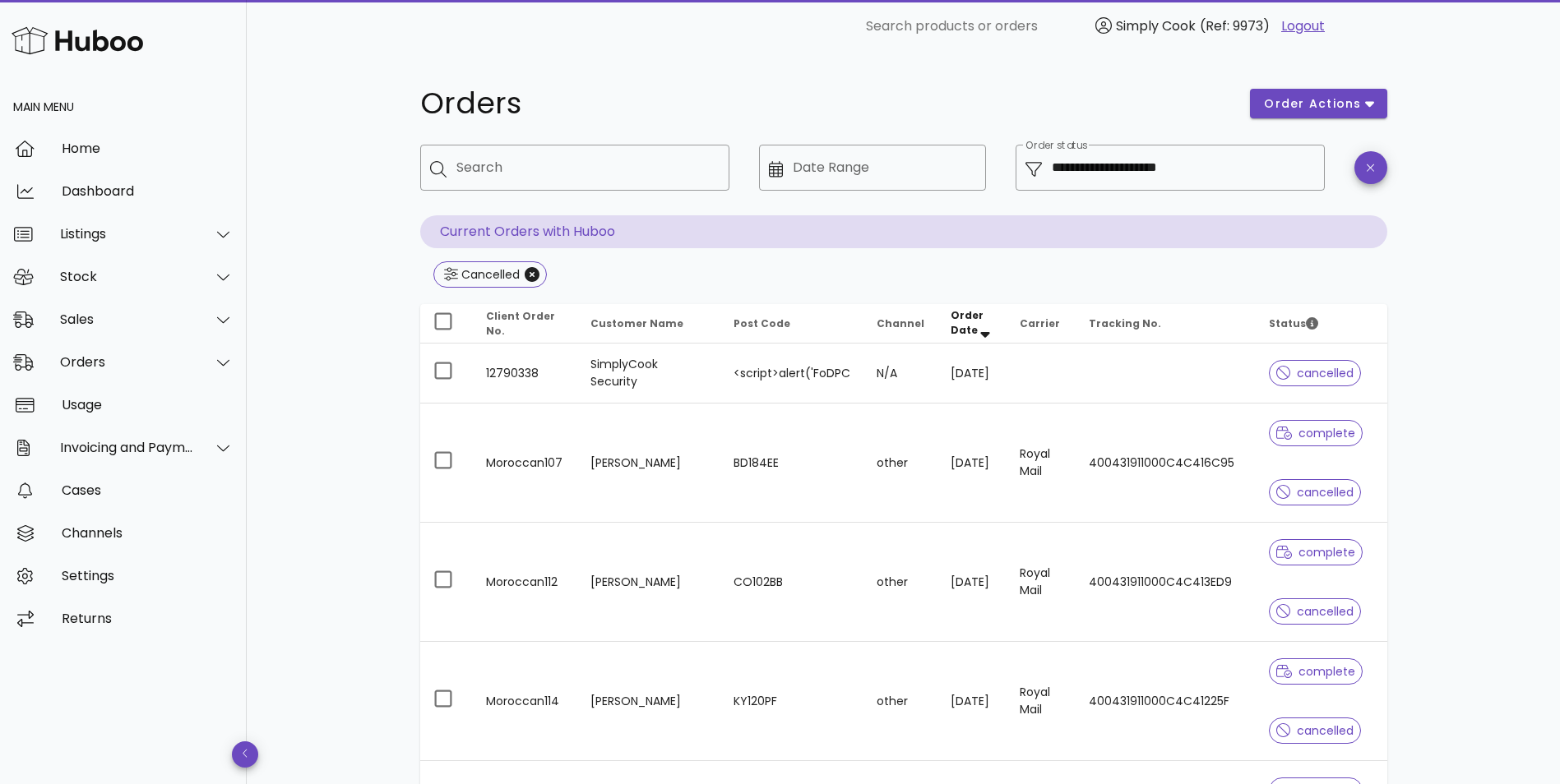
click at [978, 333] on icon "Order Date: Sorted descending. Activate to remove sorting." at bounding box center [984, 331] width 15 height 15
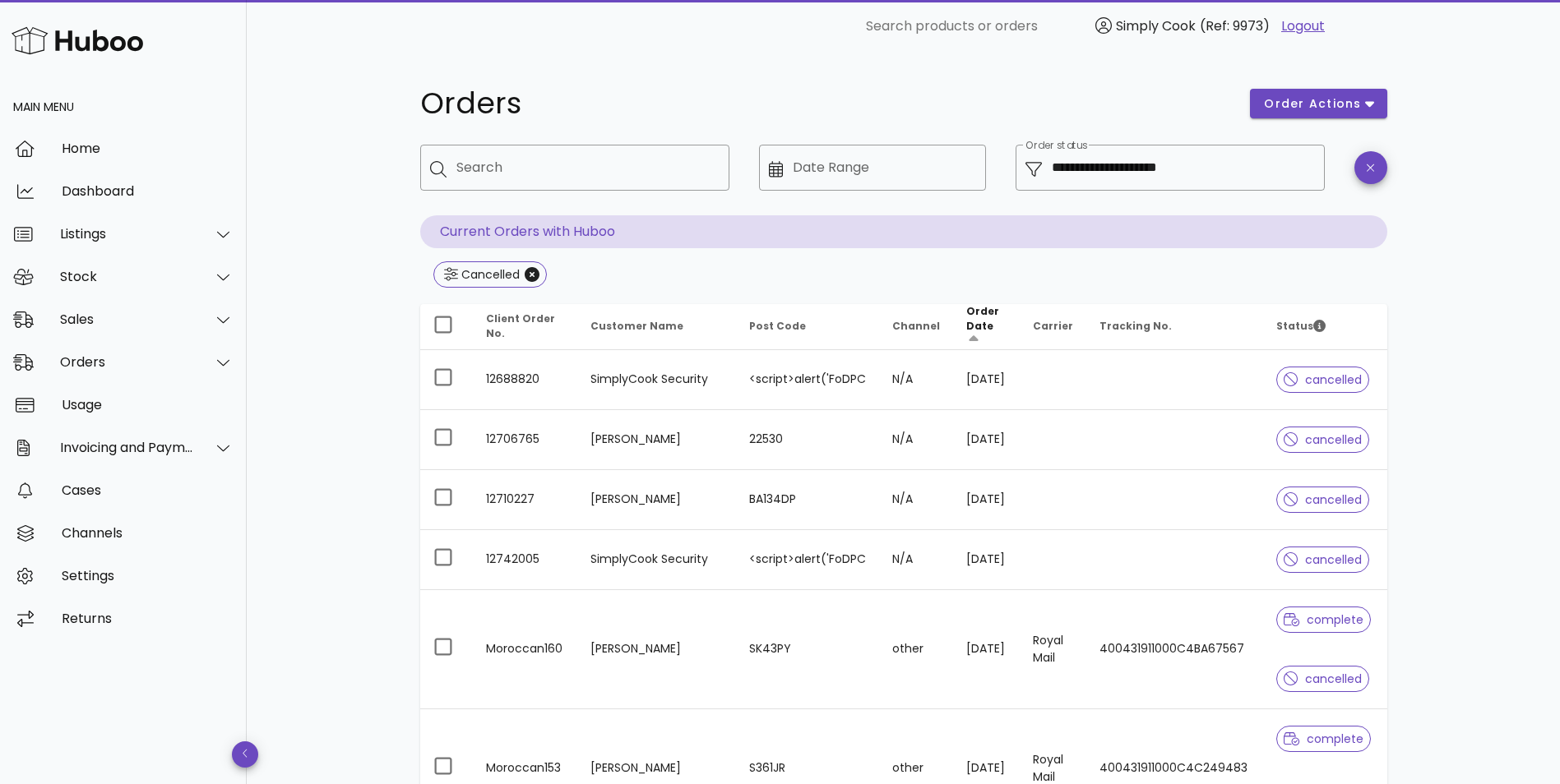
click at [966, 322] on span "Order Date" at bounding box center [982, 318] width 33 height 28
click at [966, 334] on icon "Order Date: Sorted ascending. Activate to sort descending." at bounding box center [973, 341] width 15 height 15
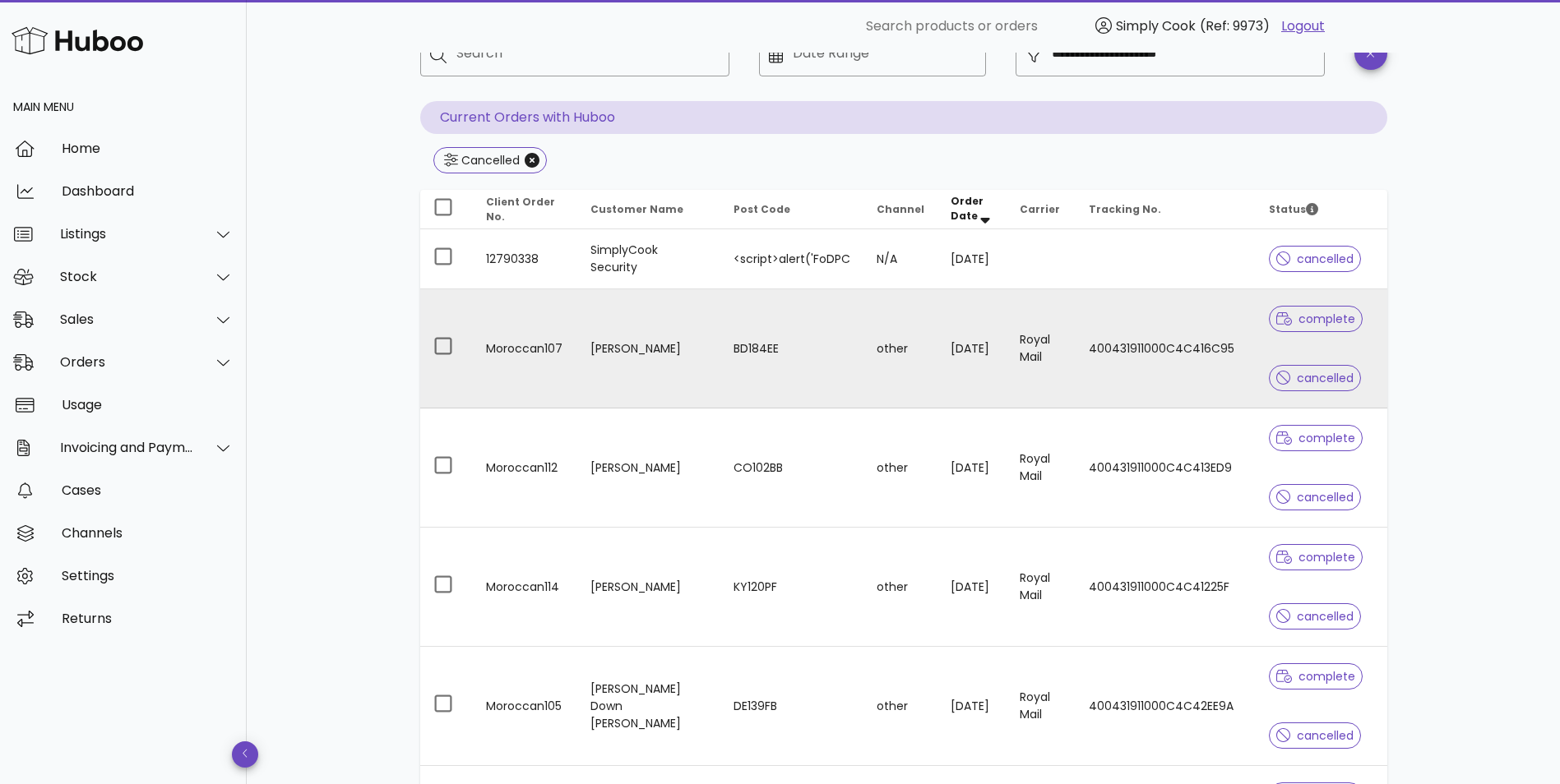
scroll to position [82, 0]
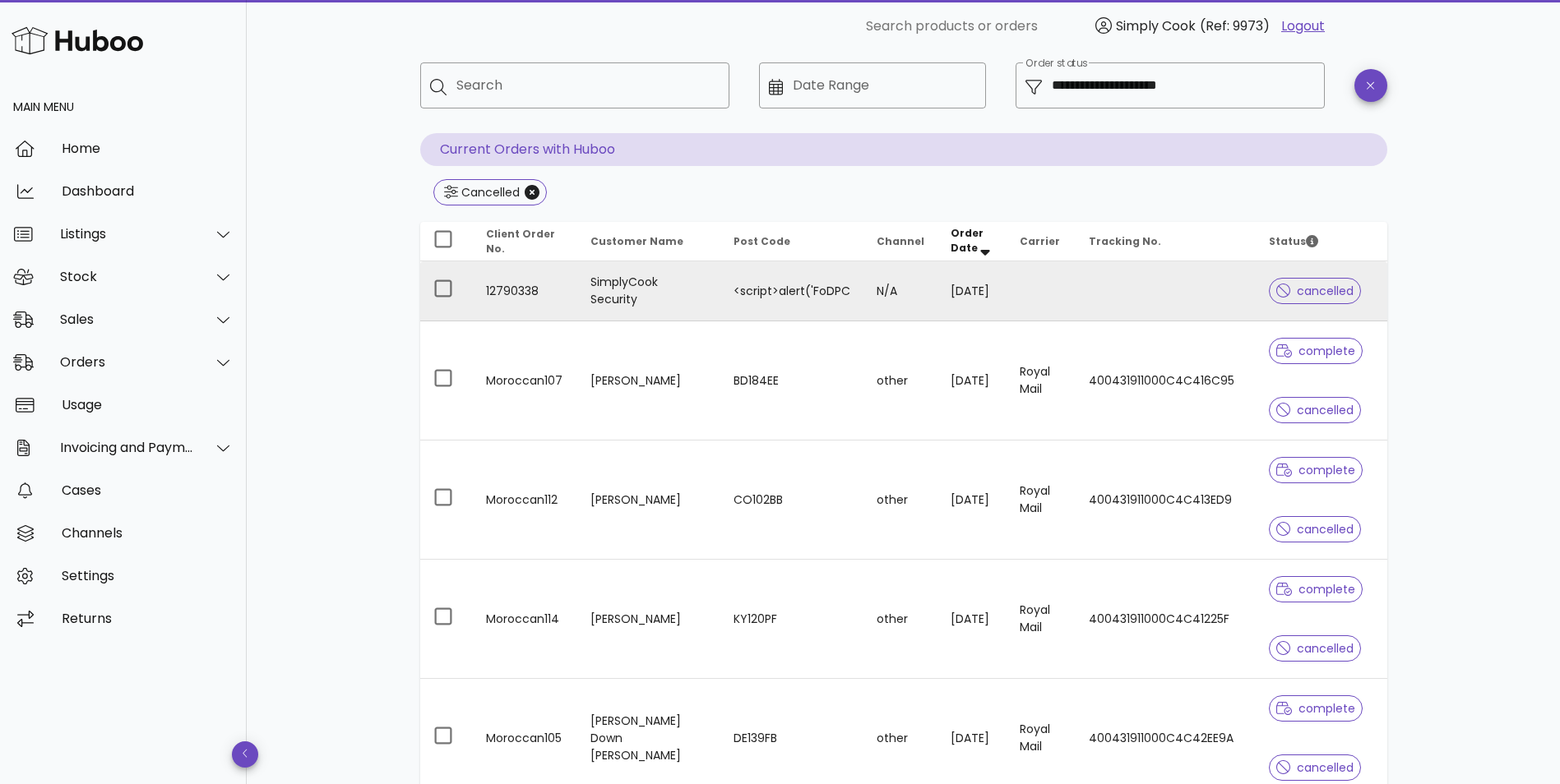
click at [882, 295] on td "N/A" at bounding box center [900, 292] width 74 height 60
